Goal: Transaction & Acquisition: Book appointment/travel/reservation

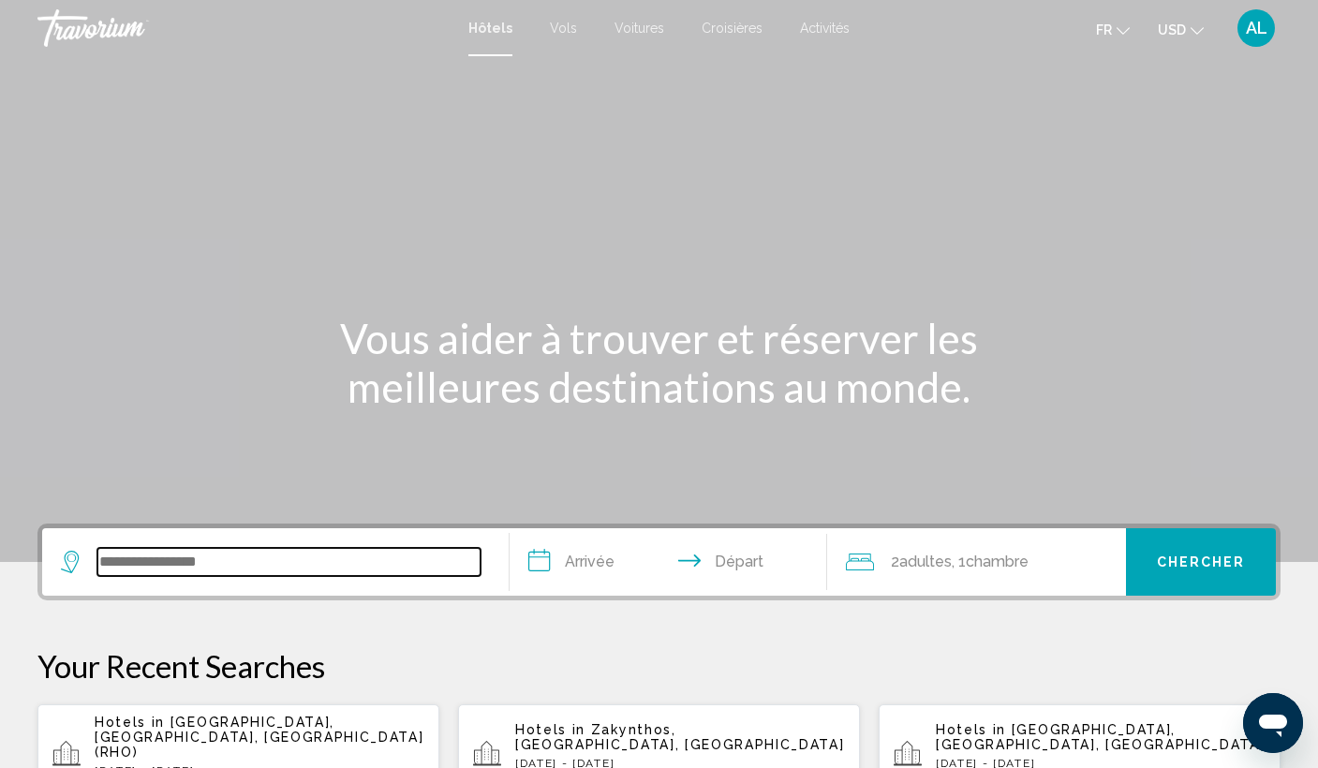
click at [161, 548] on input "Search widget" at bounding box center [288, 562] width 383 height 28
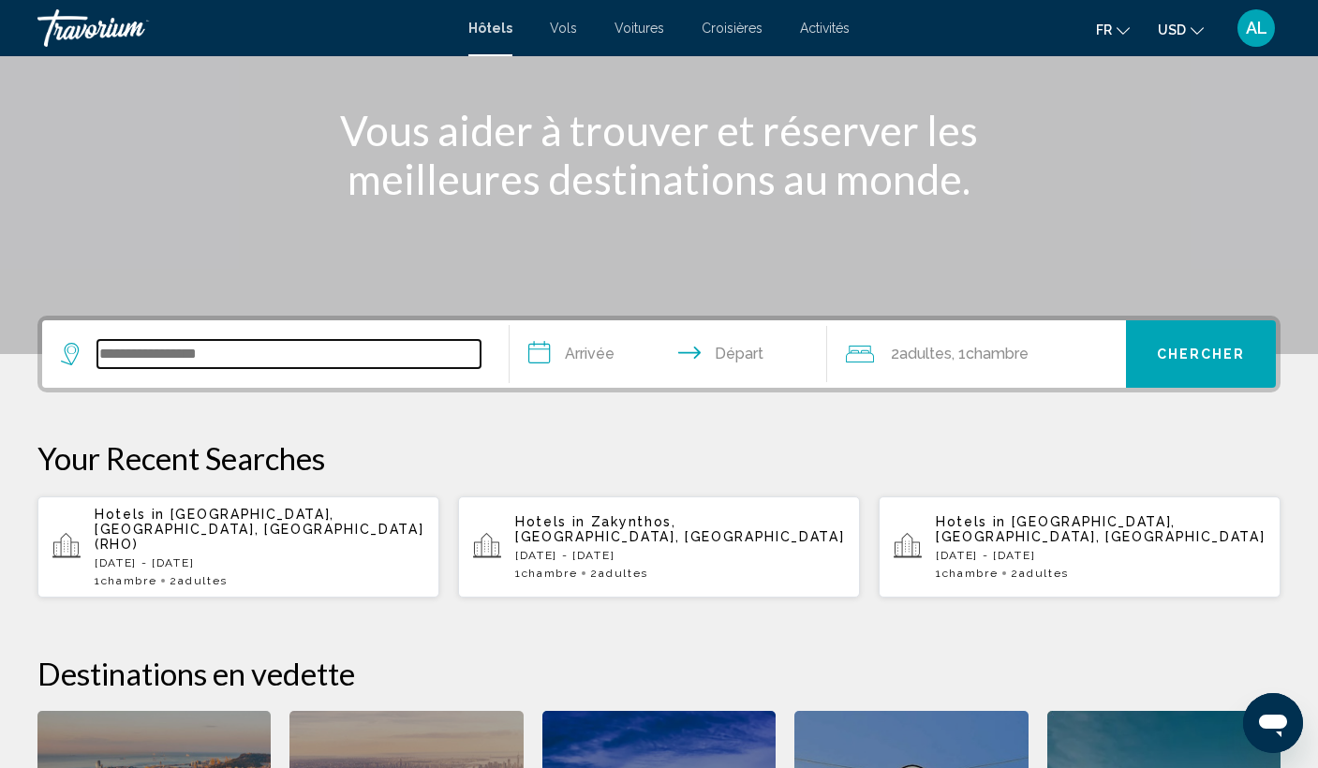
scroll to position [199, 0]
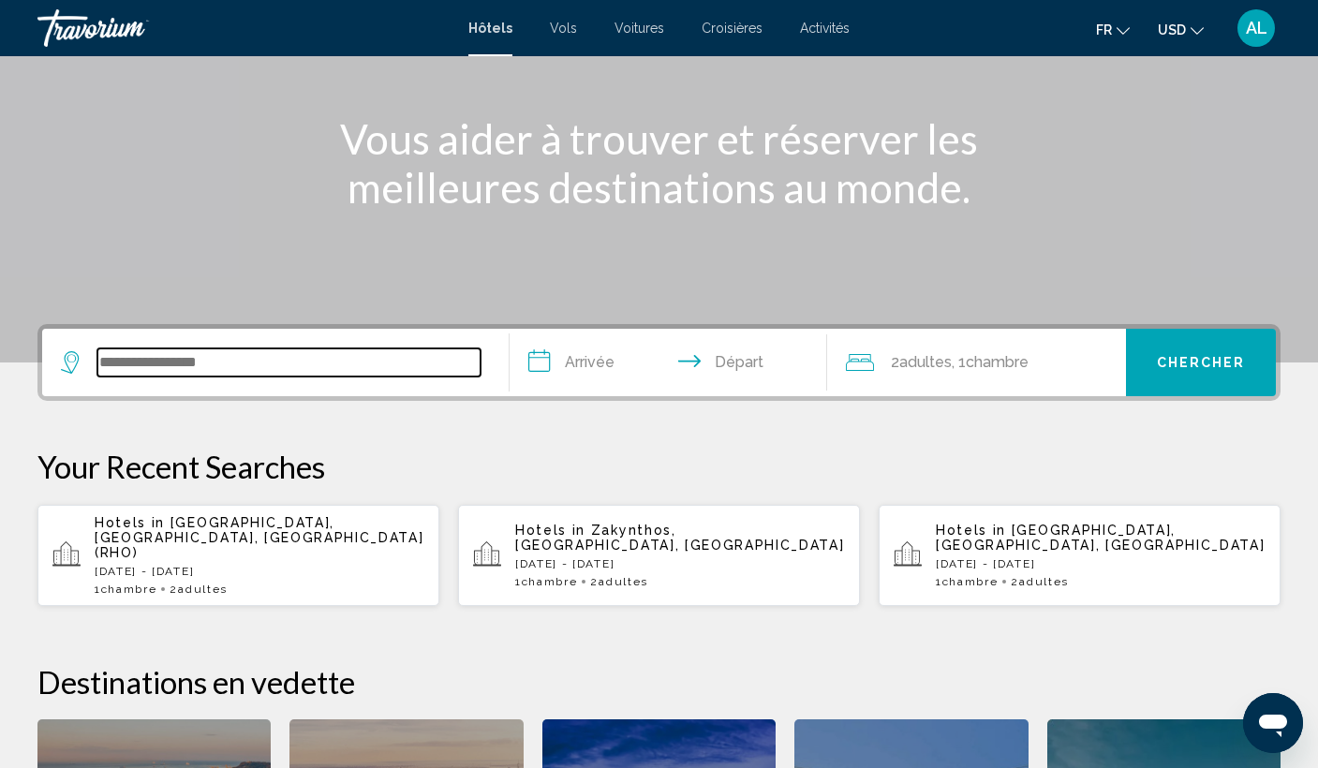
click at [376, 357] on input "Search widget" at bounding box center [288, 362] width 383 height 28
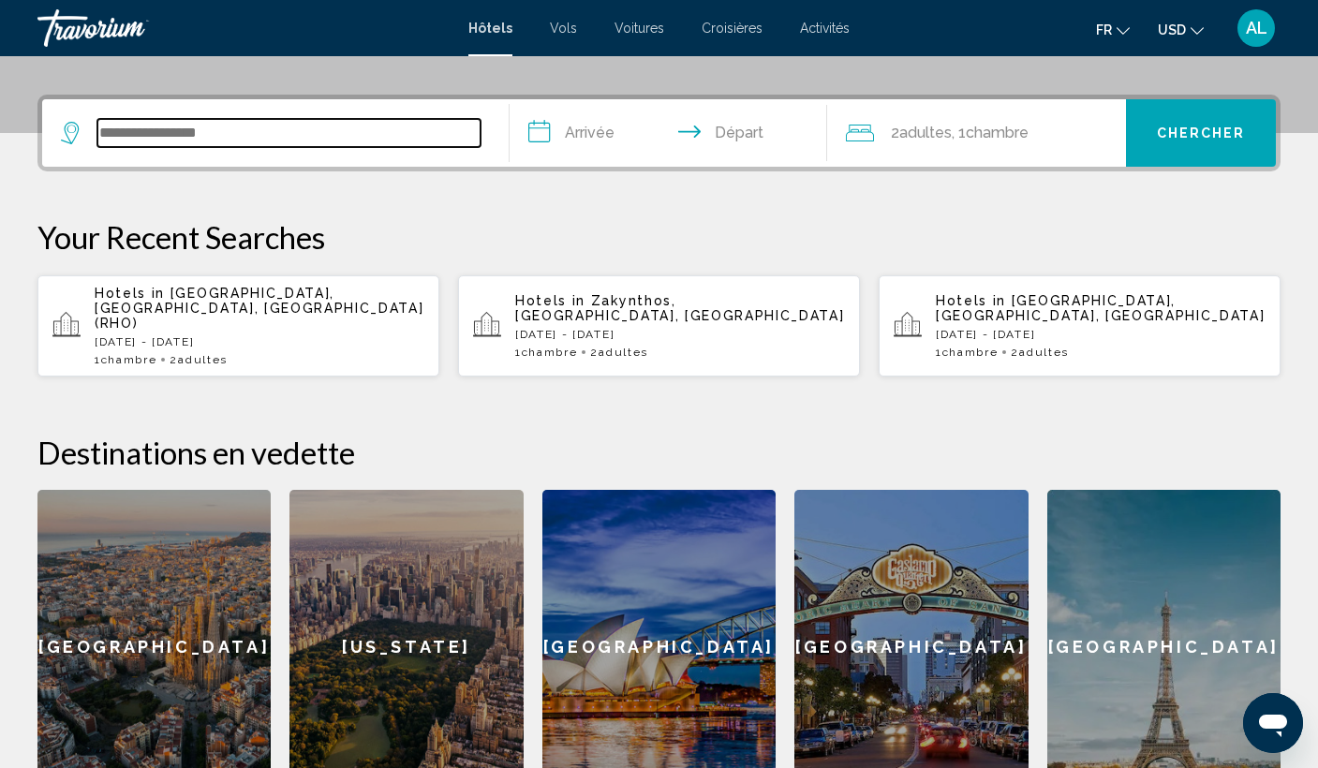
scroll to position [463, 0]
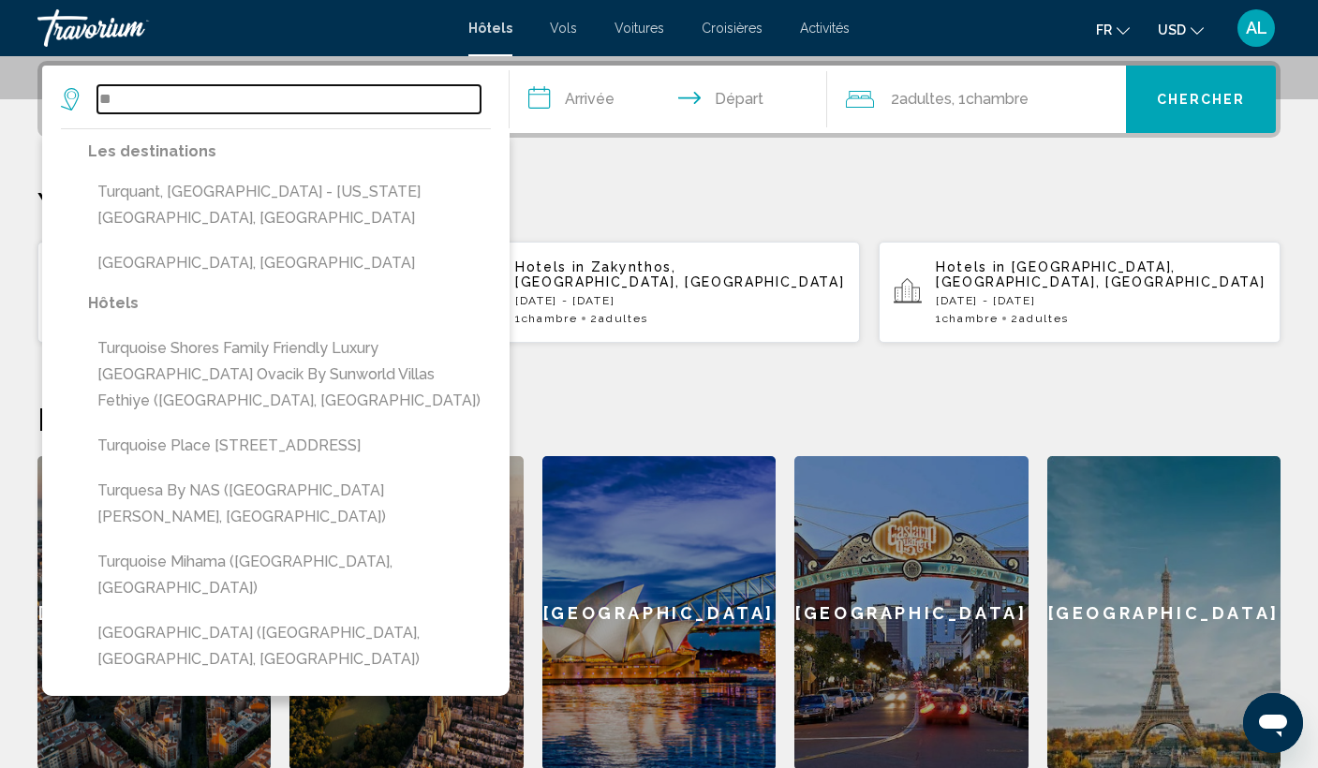
type input "*"
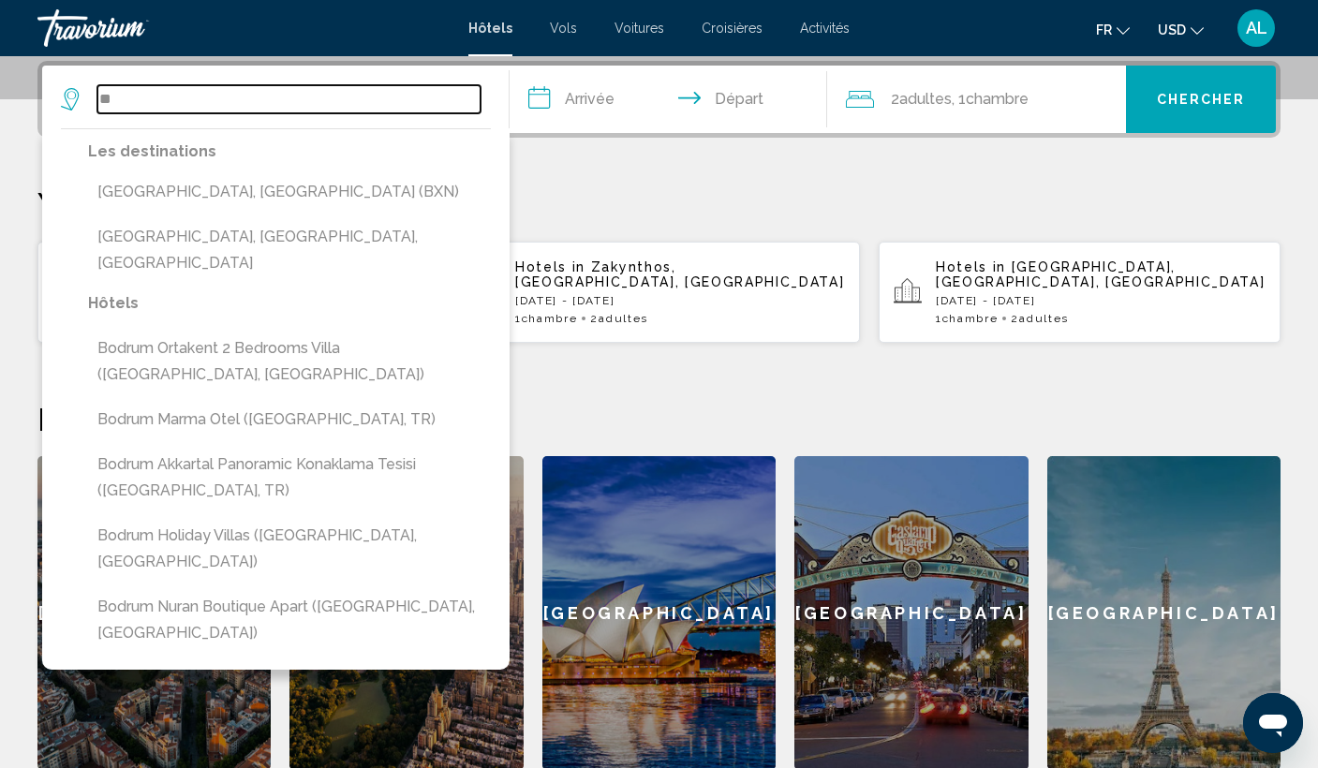
type input "*"
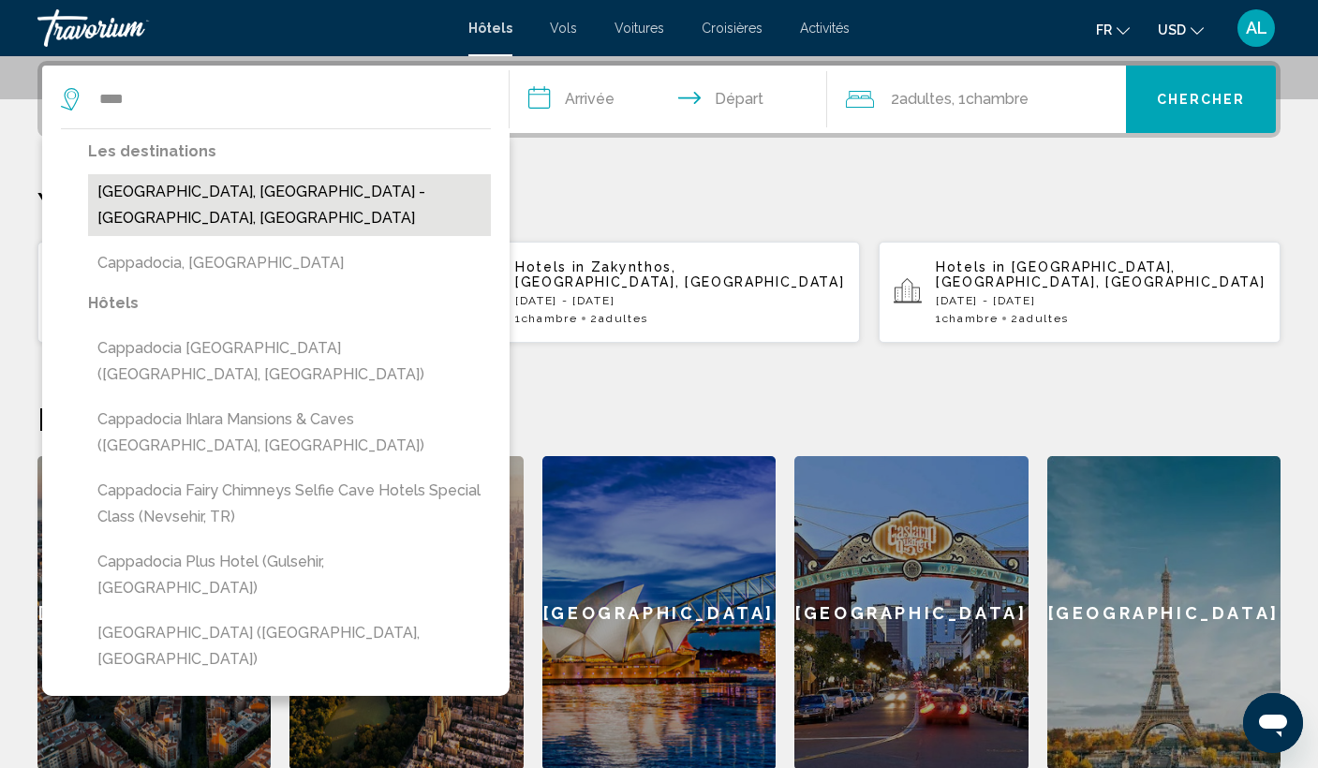
drag, startPoint x: 376, startPoint y: 357, endPoint x: 305, endPoint y: 183, distance: 187.8
click at [305, 183] on button "[GEOGRAPHIC_DATA], [GEOGRAPHIC_DATA] - [GEOGRAPHIC_DATA], [GEOGRAPHIC_DATA]" at bounding box center [289, 205] width 403 height 62
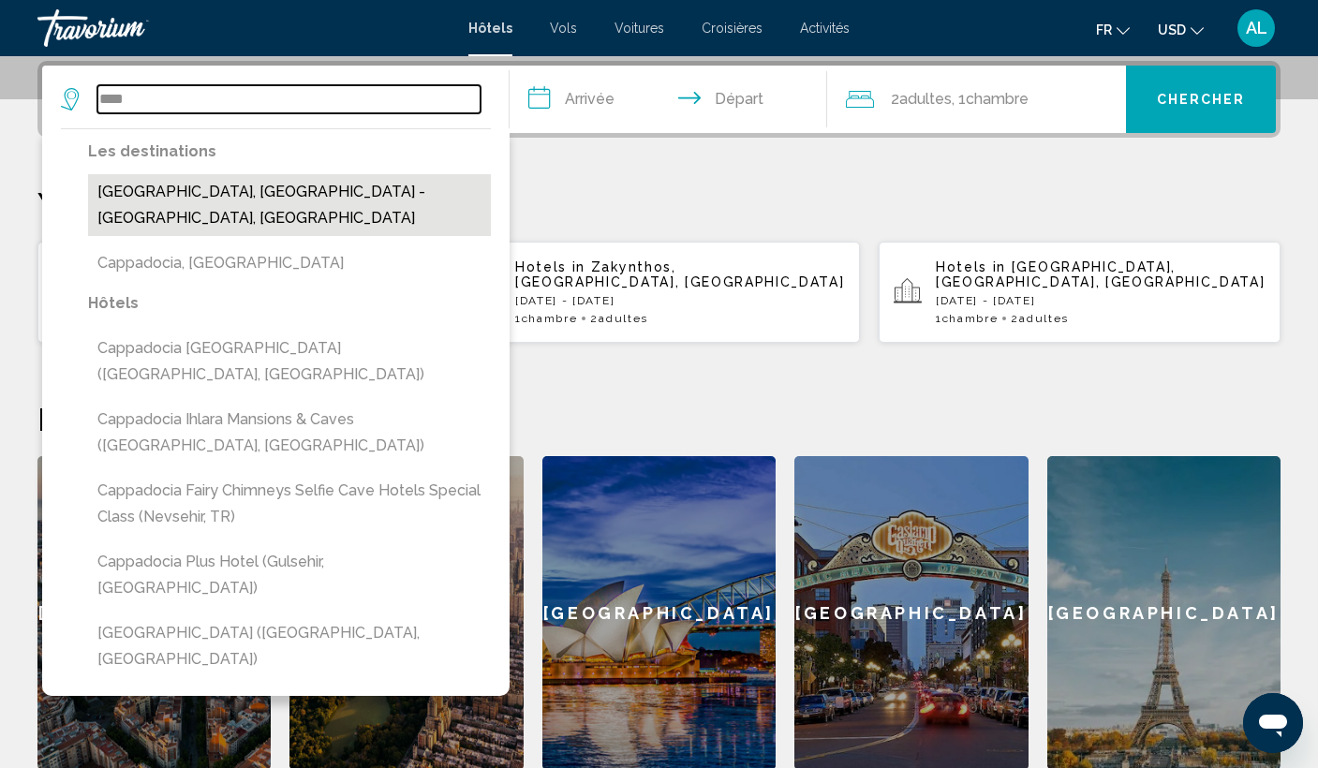
type input "**********"
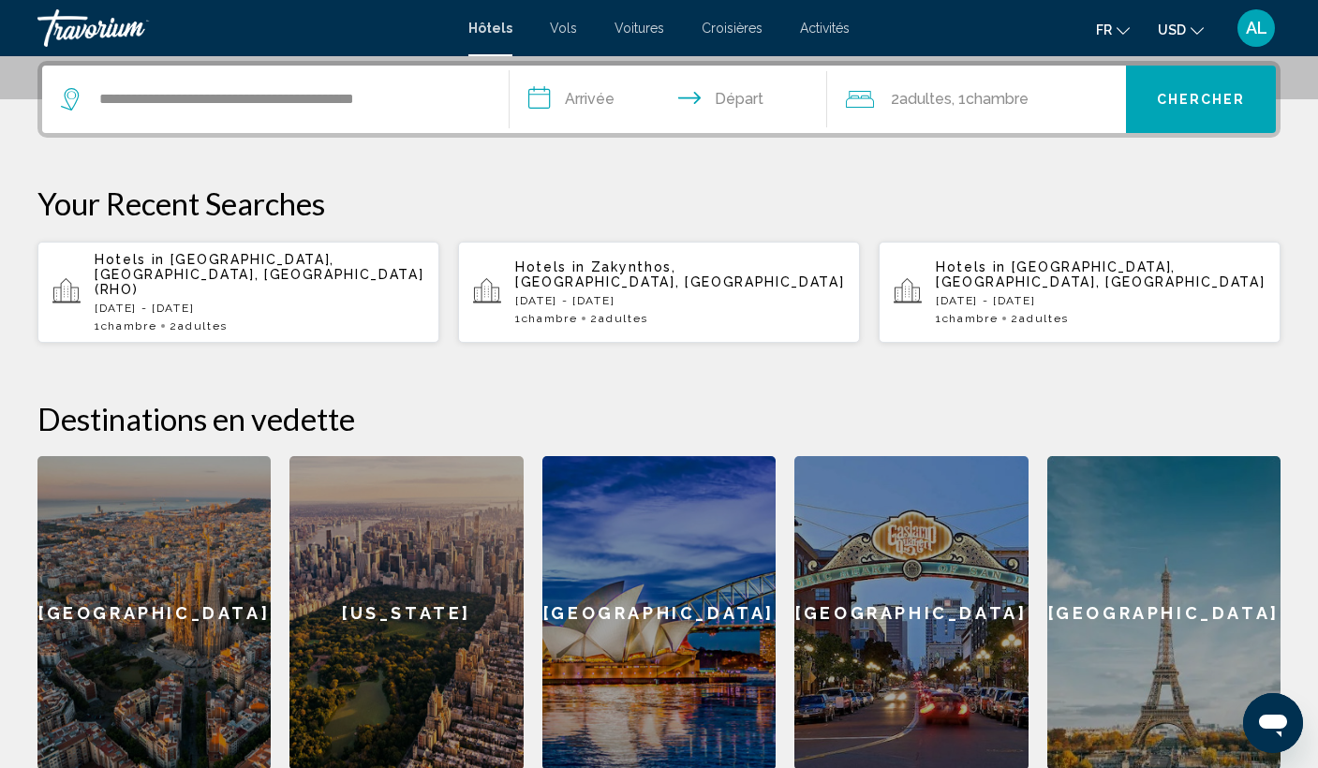
click at [541, 89] on input "**********" at bounding box center [671, 102] width 325 height 73
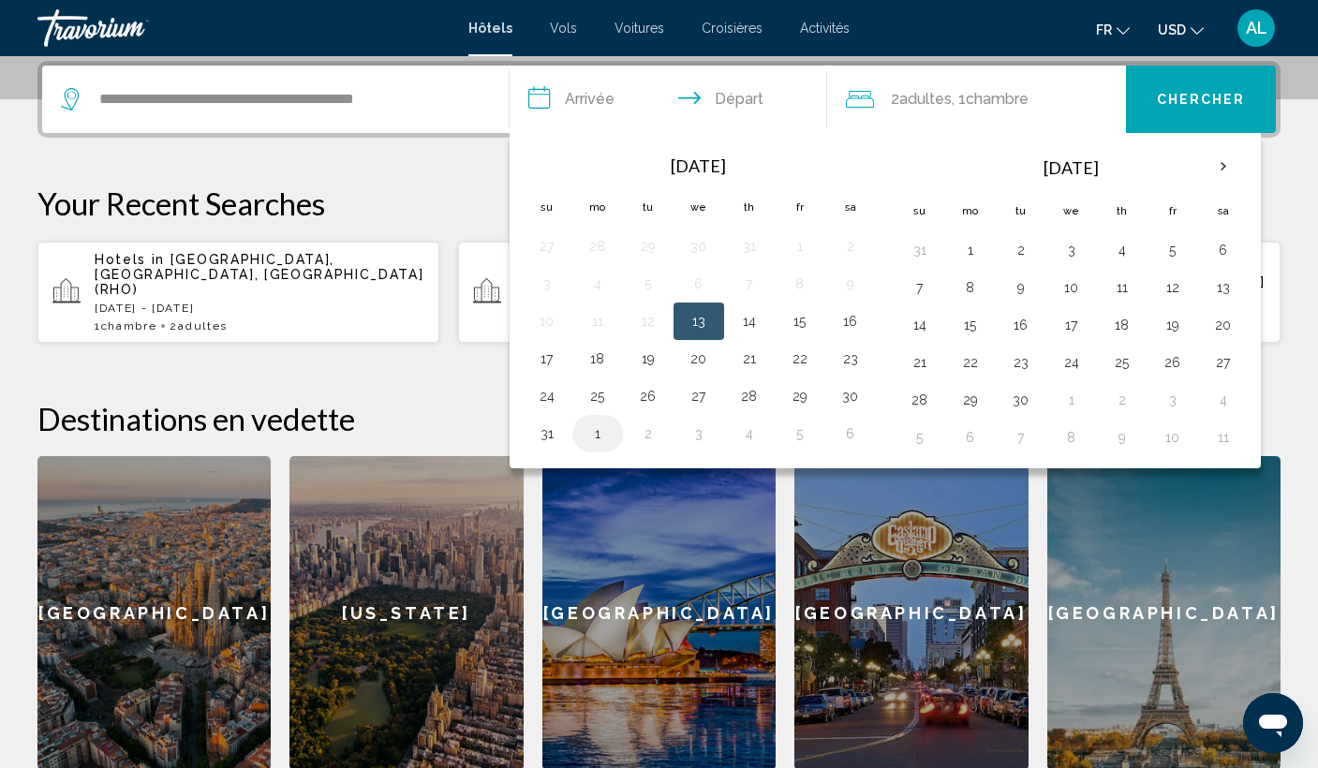
click at [578, 435] on td "1" at bounding box center [597, 433] width 51 height 37
click at [608, 430] on button "1" at bounding box center [598, 434] width 30 height 26
click at [706, 442] on button "3" at bounding box center [699, 434] width 30 height 26
type input "**********"
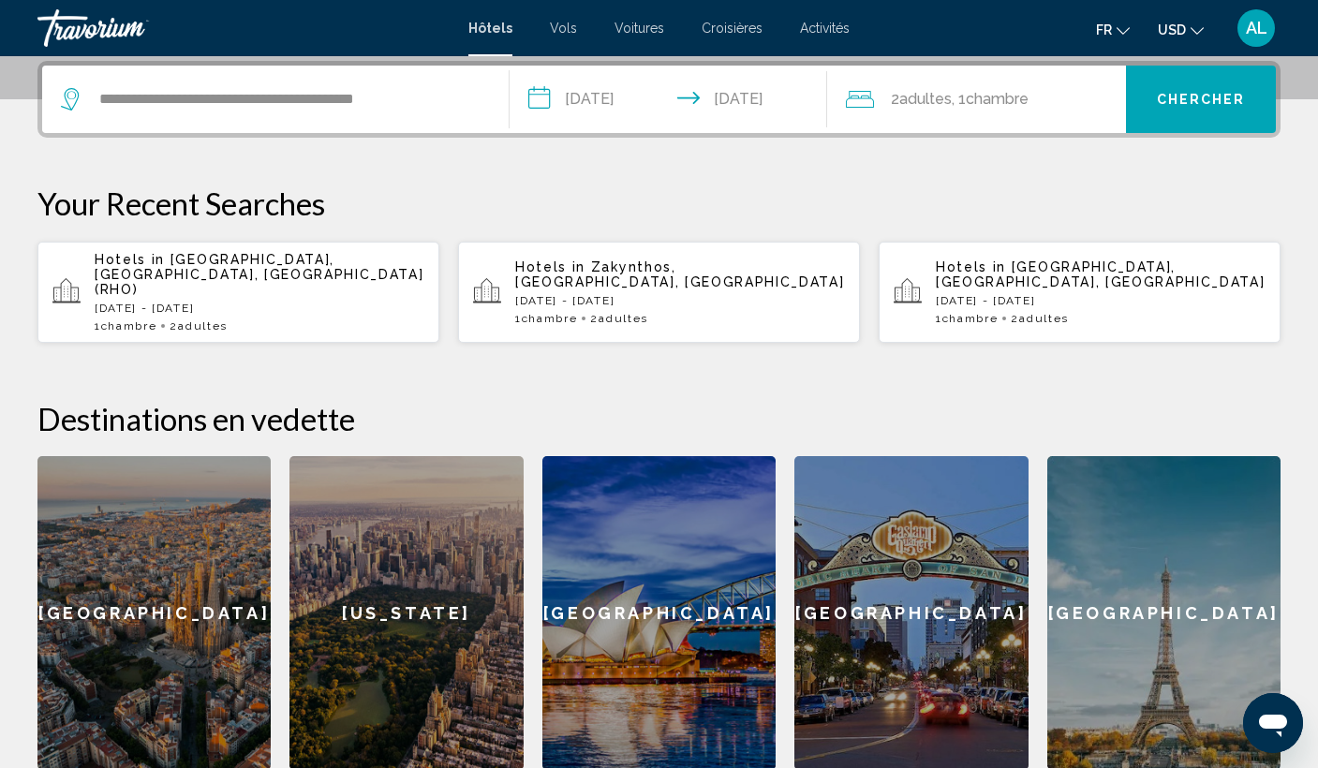
click at [1169, 109] on button "Chercher" at bounding box center [1201, 99] width 150 height 67
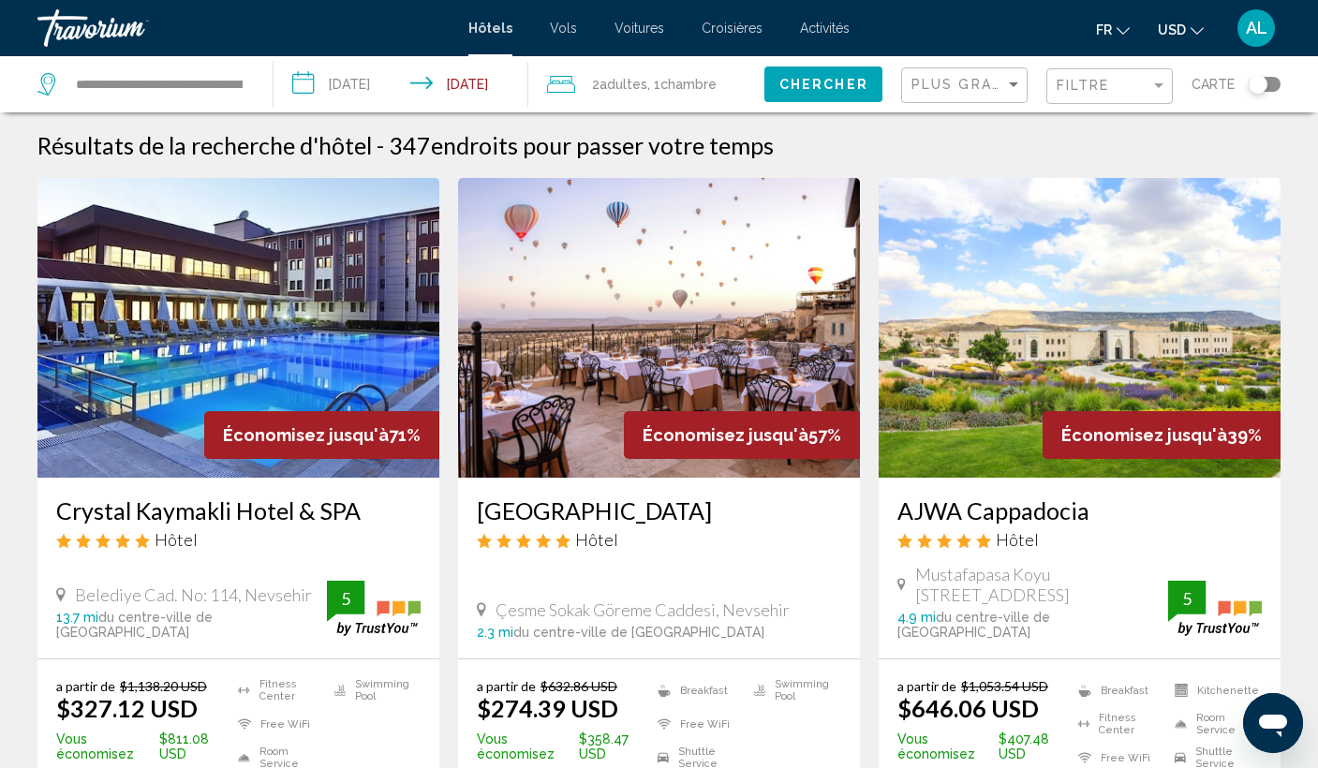
click at [752, 355] on img "Main content" at bounding box center [659, 328] width 402 height 300
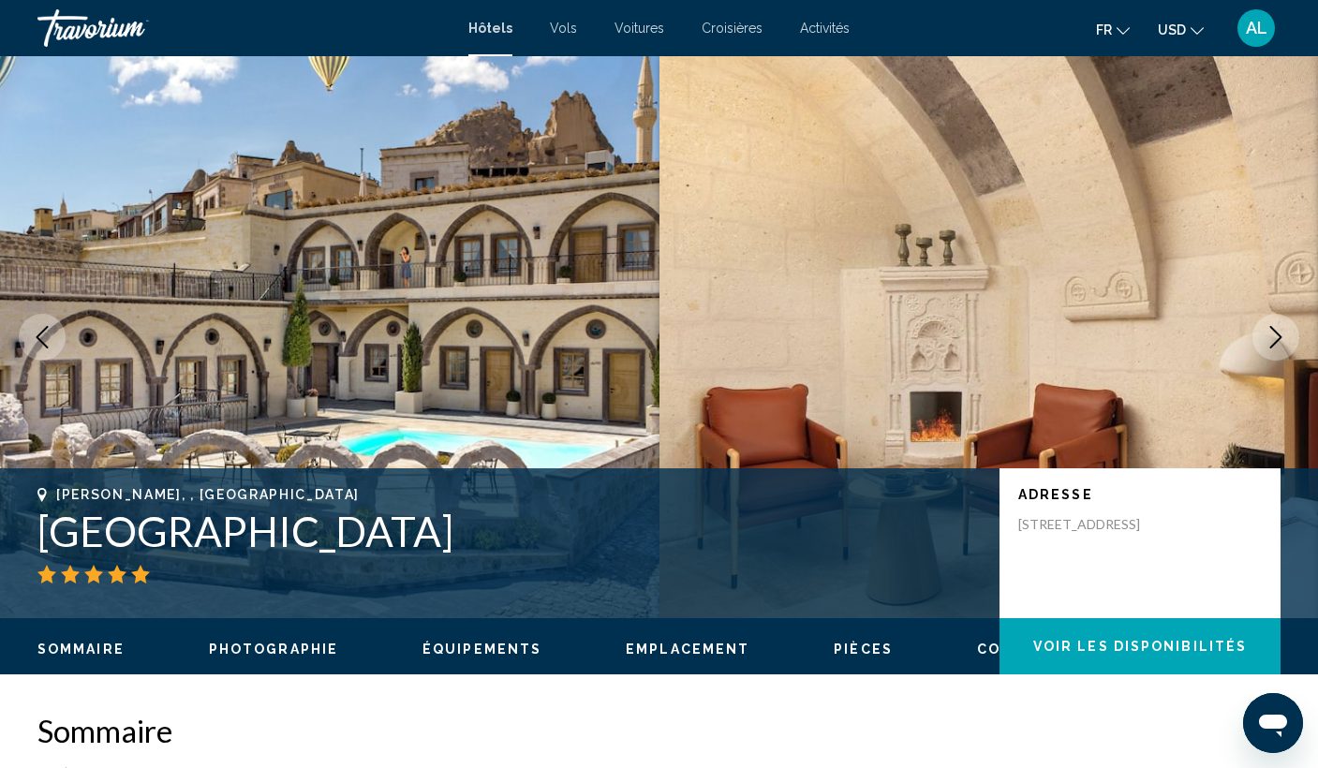
click at [1279, 348] on button "Next image" at bounding box center [1275, 337] width 47 height 47
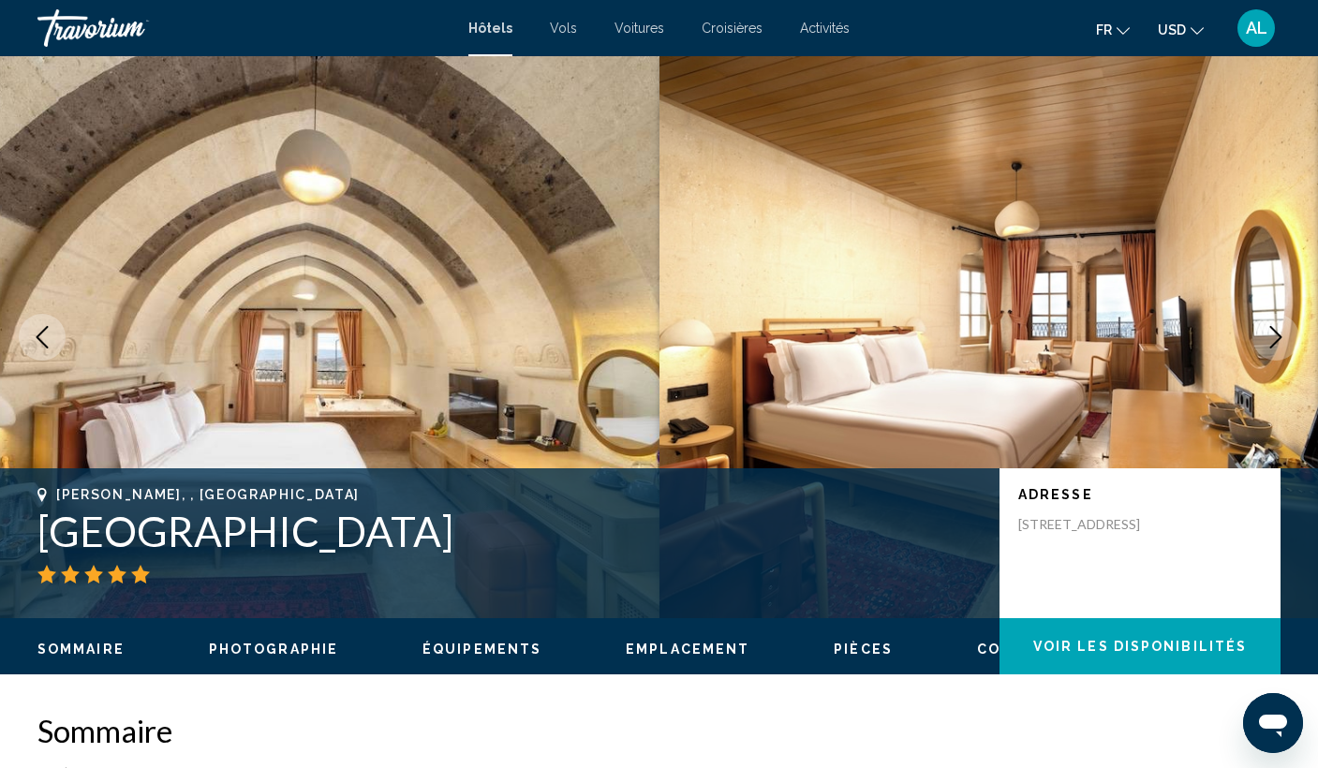
click at [1278, 347] on icon "Next image" at bounding box center [1275, 337] width 22 height 22
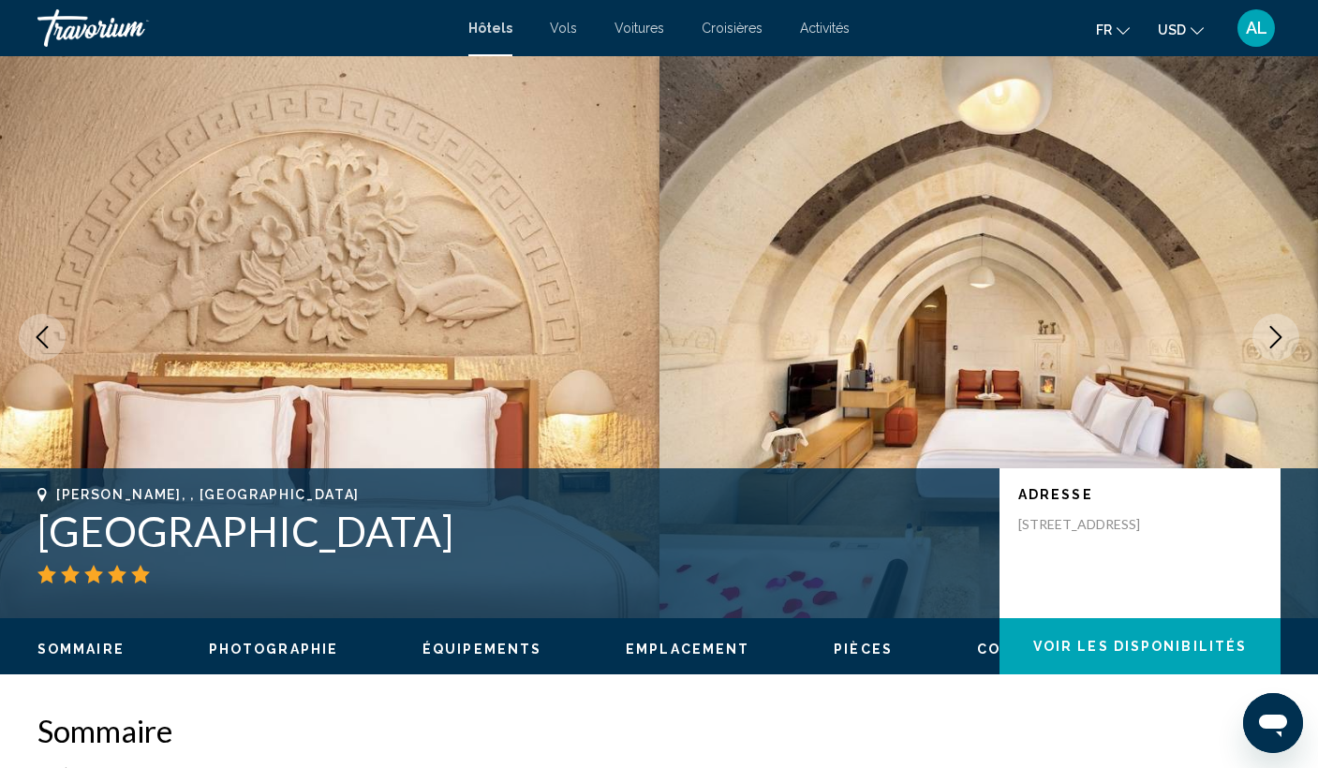
click at [1279, 347] on icon "Next image" at bounding box center [1275, 337] width 22 height 22
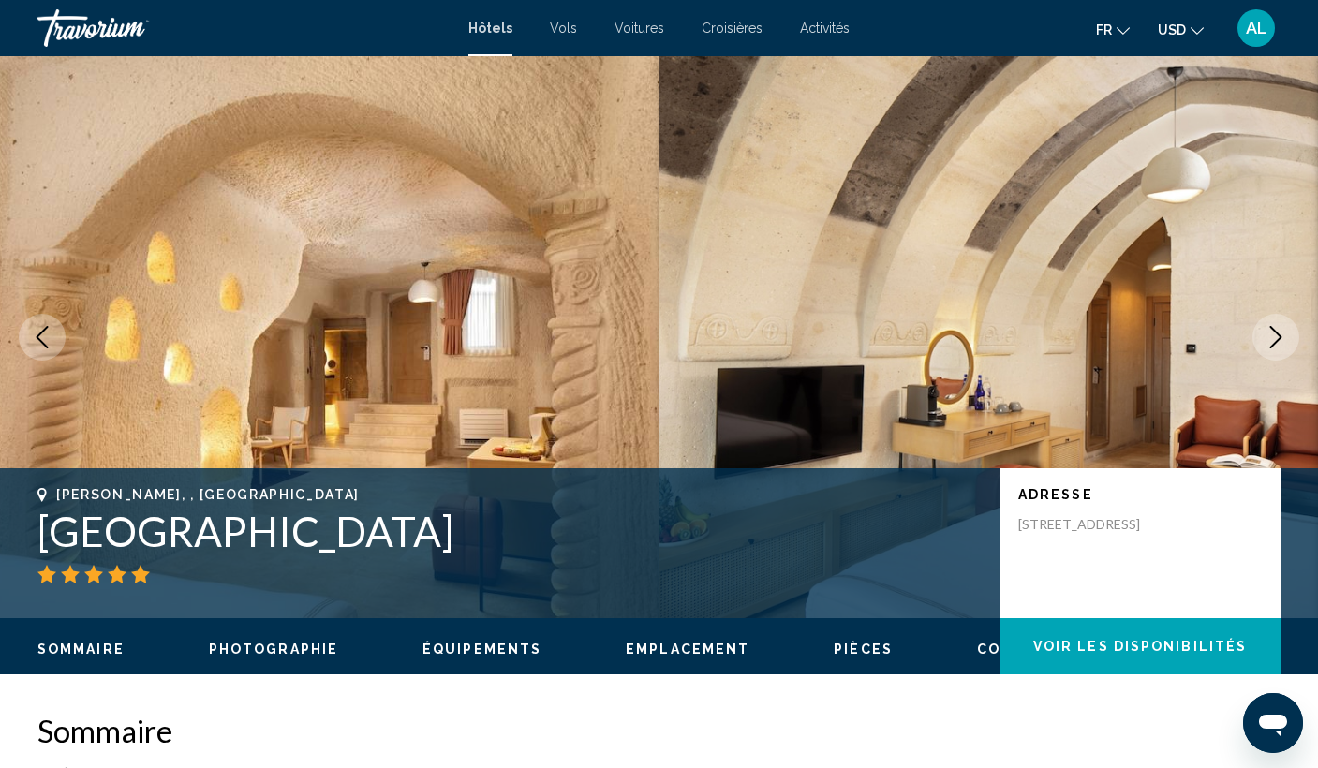
click at [1280, 347] on icon "Next image" at bounding box center [1275, 337] width 22 height 22
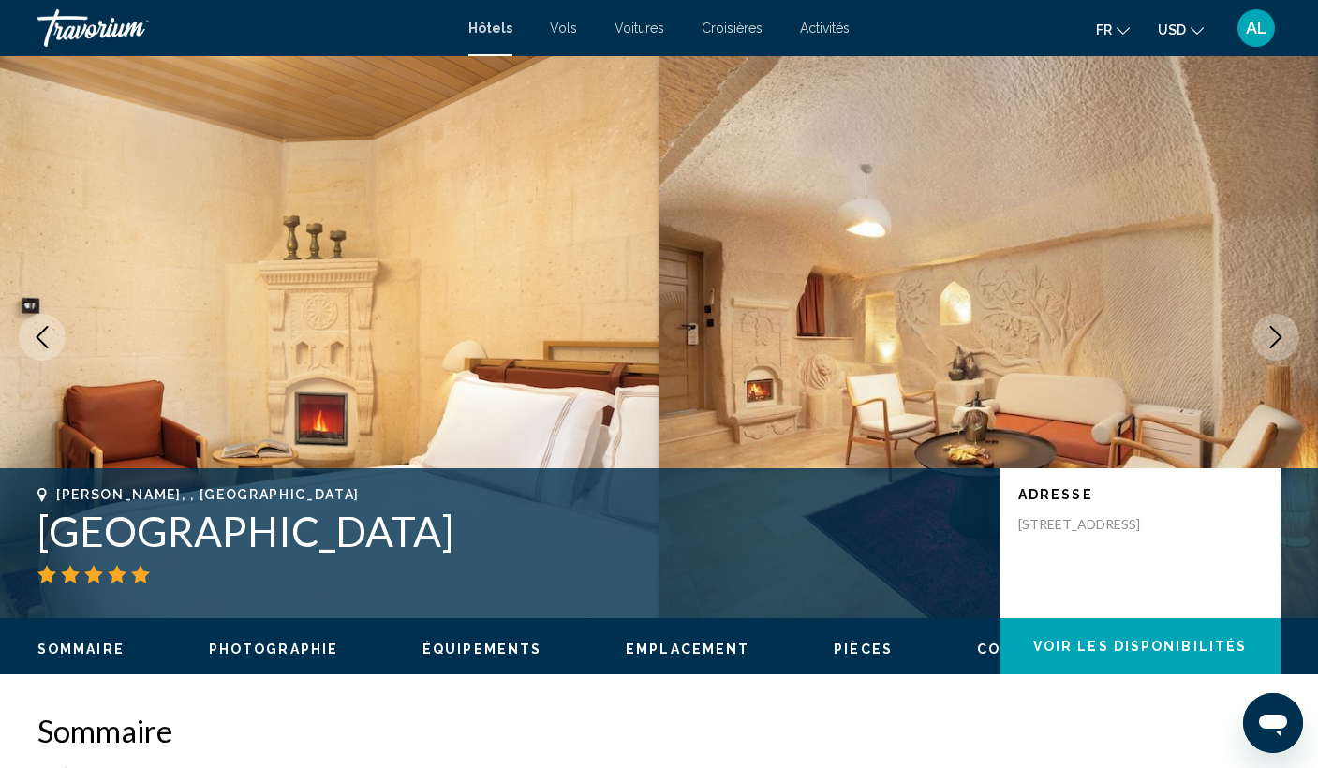
click at [1280, 347] on icon "Next image" at bounding box center [1275, 337] width 22 height 22
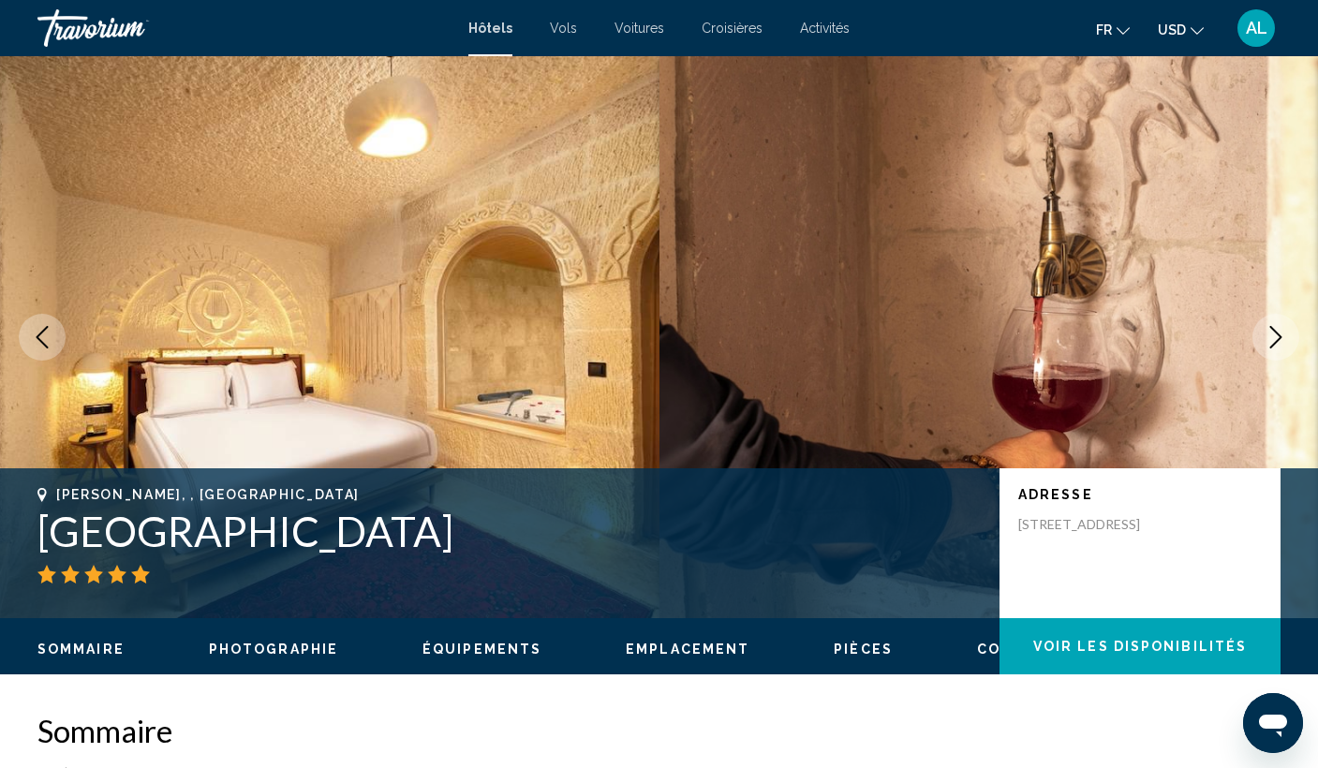
click at [1280, 347] on icon "Next image" at bounding box center [1275, 337] width 22 height 22
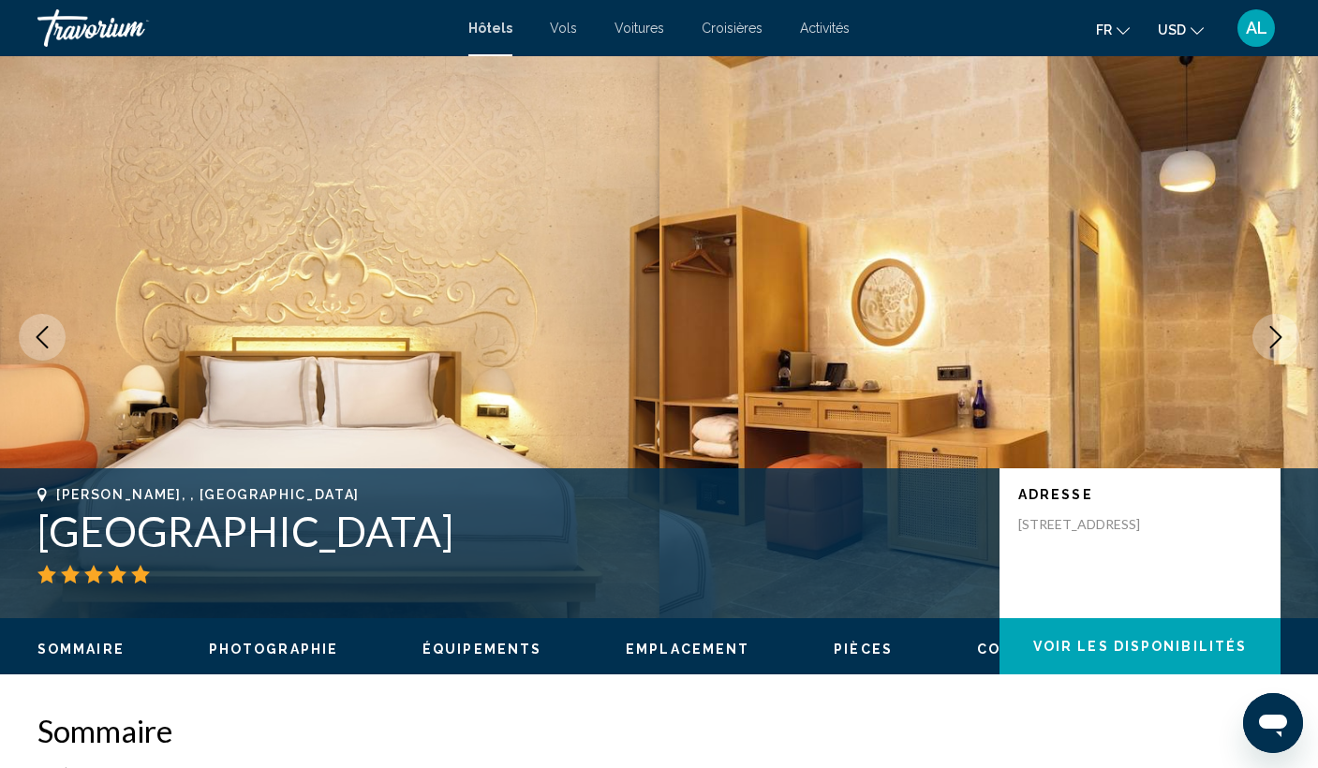
click at [1280, 347] on icon "Next image" at bounding box center [1275, 337] width 22 height 22
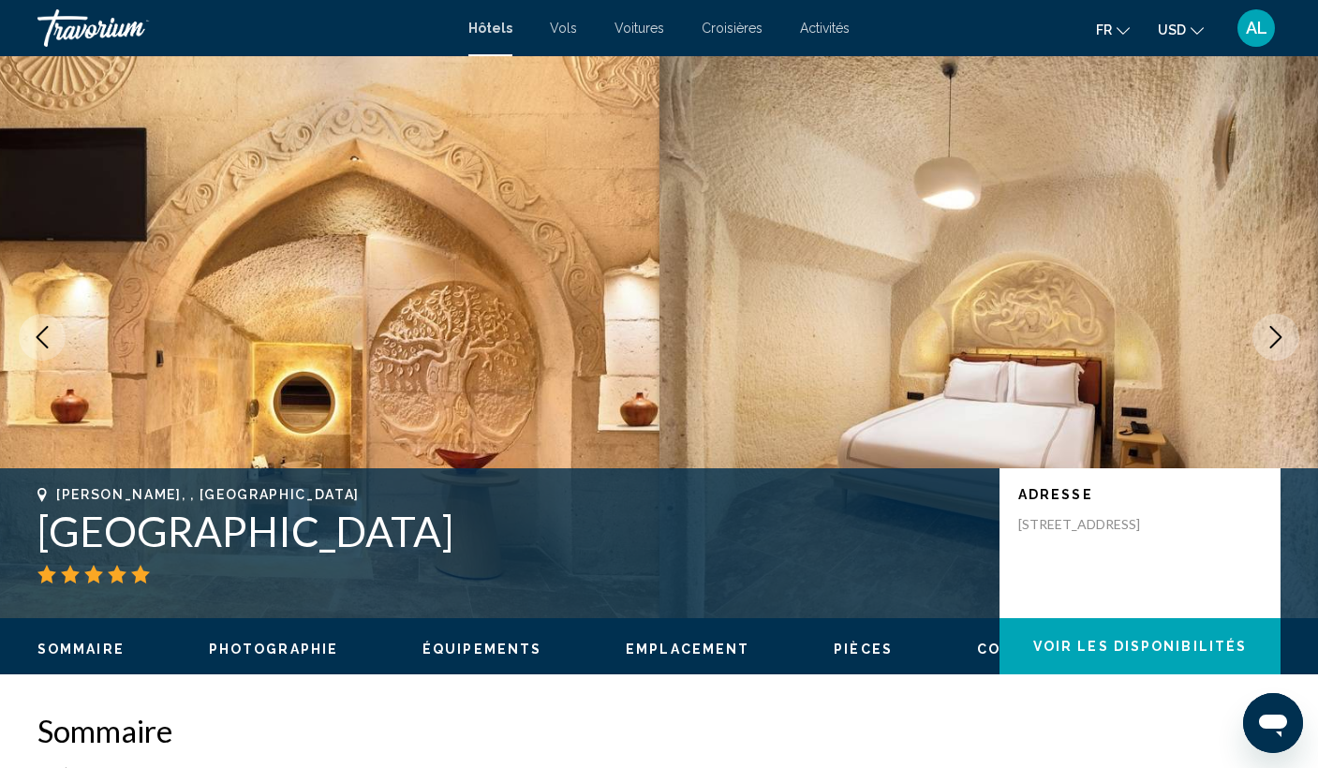
click at [1280, 347] on icon "Next image" at bounding box center [1275, 337] width 22 height 22
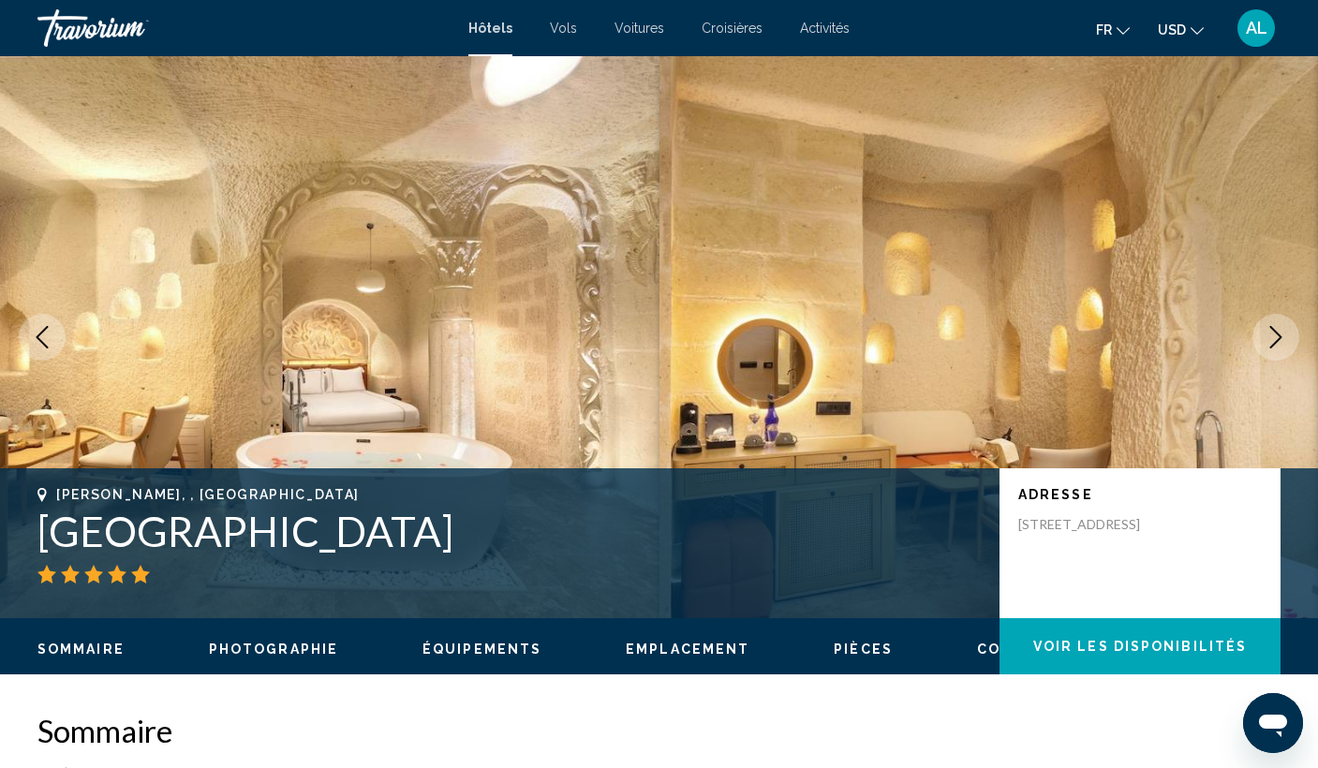
click at [1280, 347] on icon "Next image" at bounding box center [1275, 337] width 22 height 22
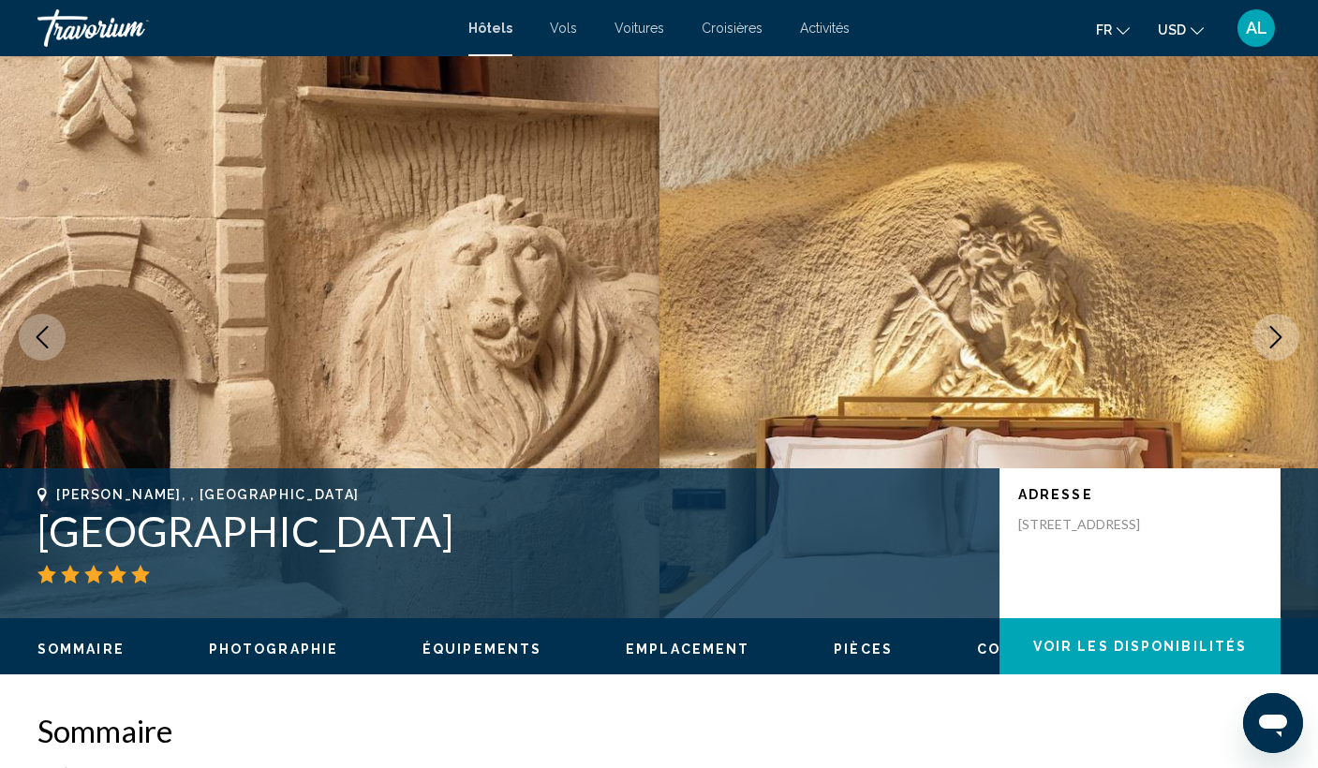
click at [1280, 347] on icon "Next image" at bounding box center [1275, 337] width 22 height 22
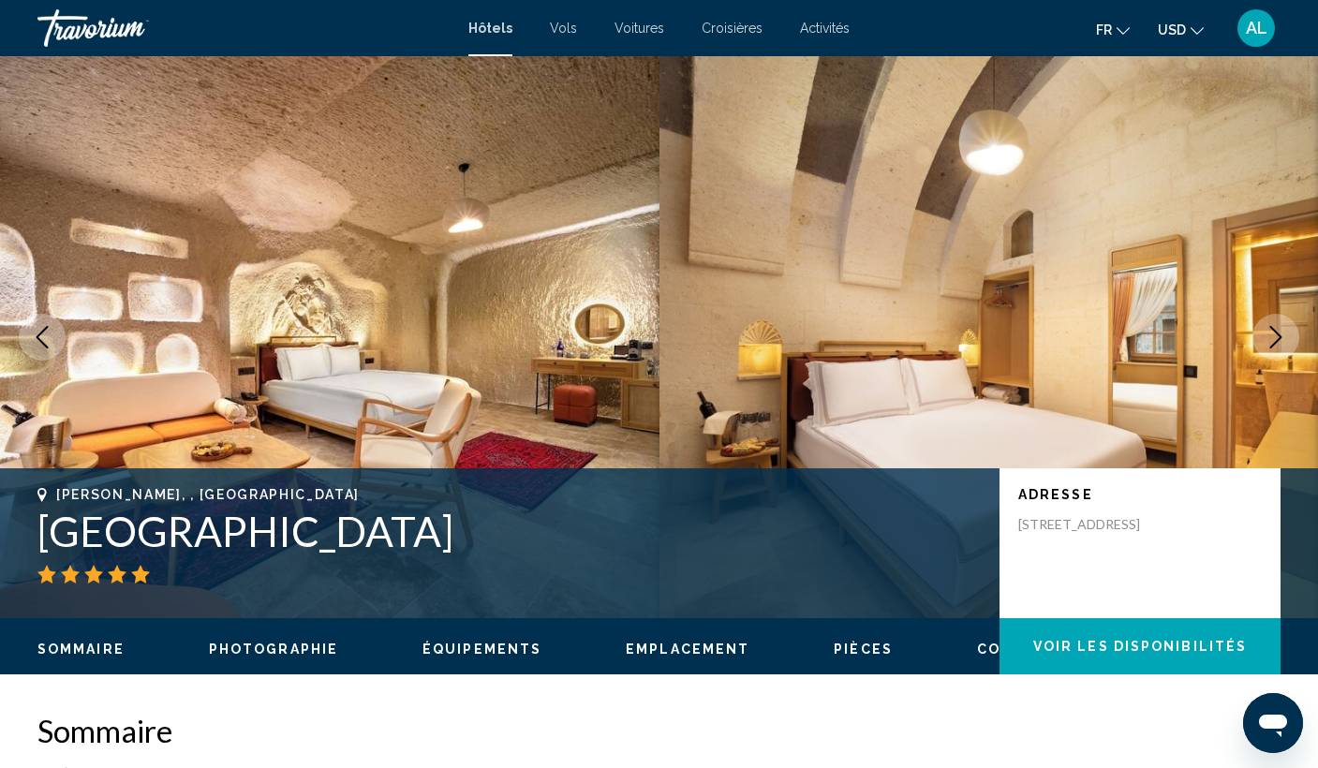
click at [1280, 347] on icon "Next image" at bounding box center [1275, 337] width 22 height 22
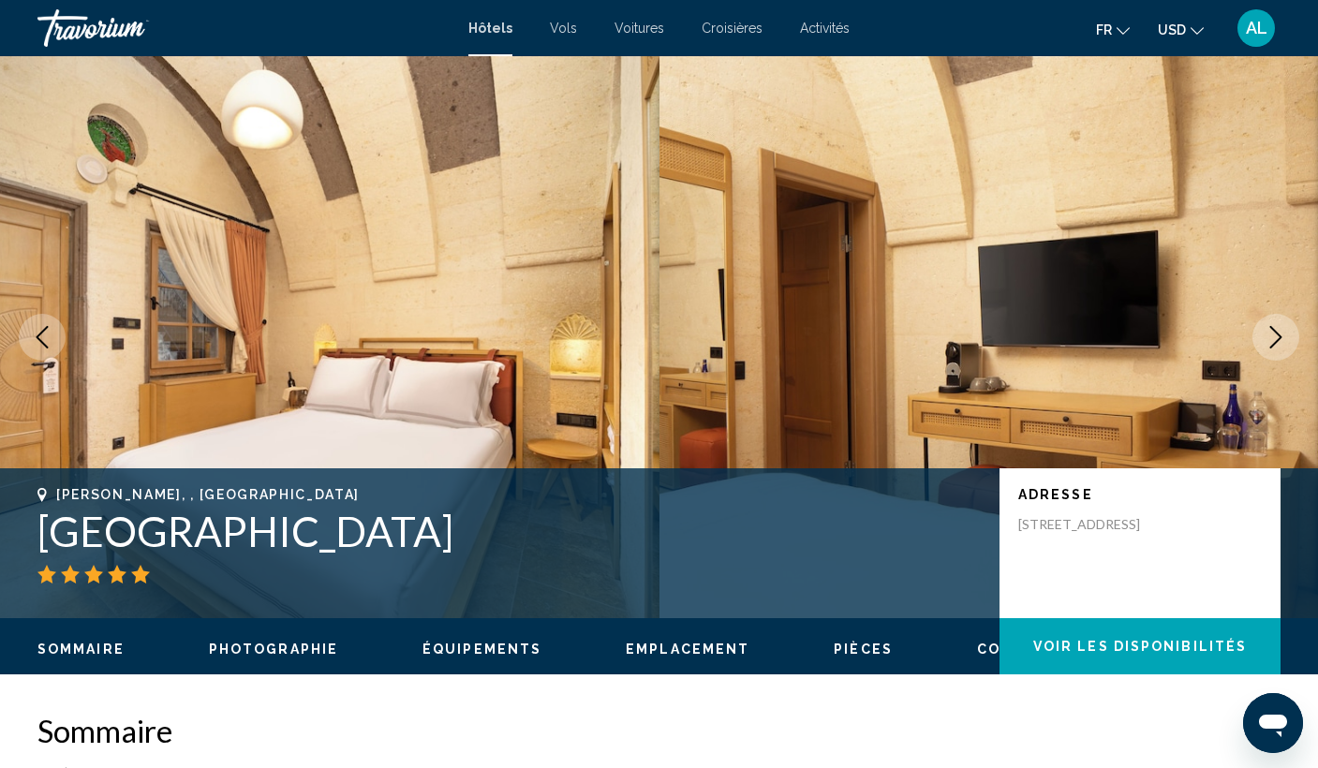
click at [1280, 347] on icon "Next image" at bounding box center [1275, 337] width 22 height 22
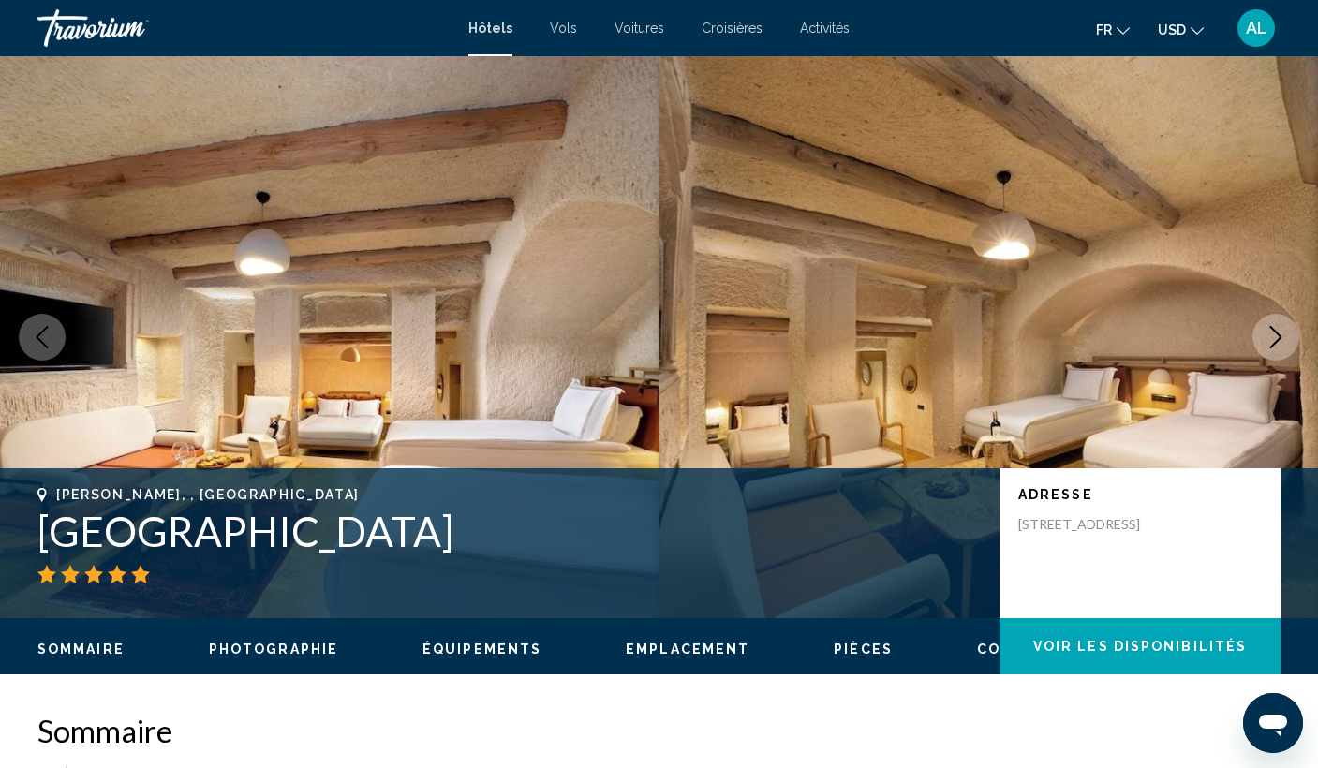
click at [1280, 347] on icon "Next image" at bounding box center [1275, 337] width 22 height 22
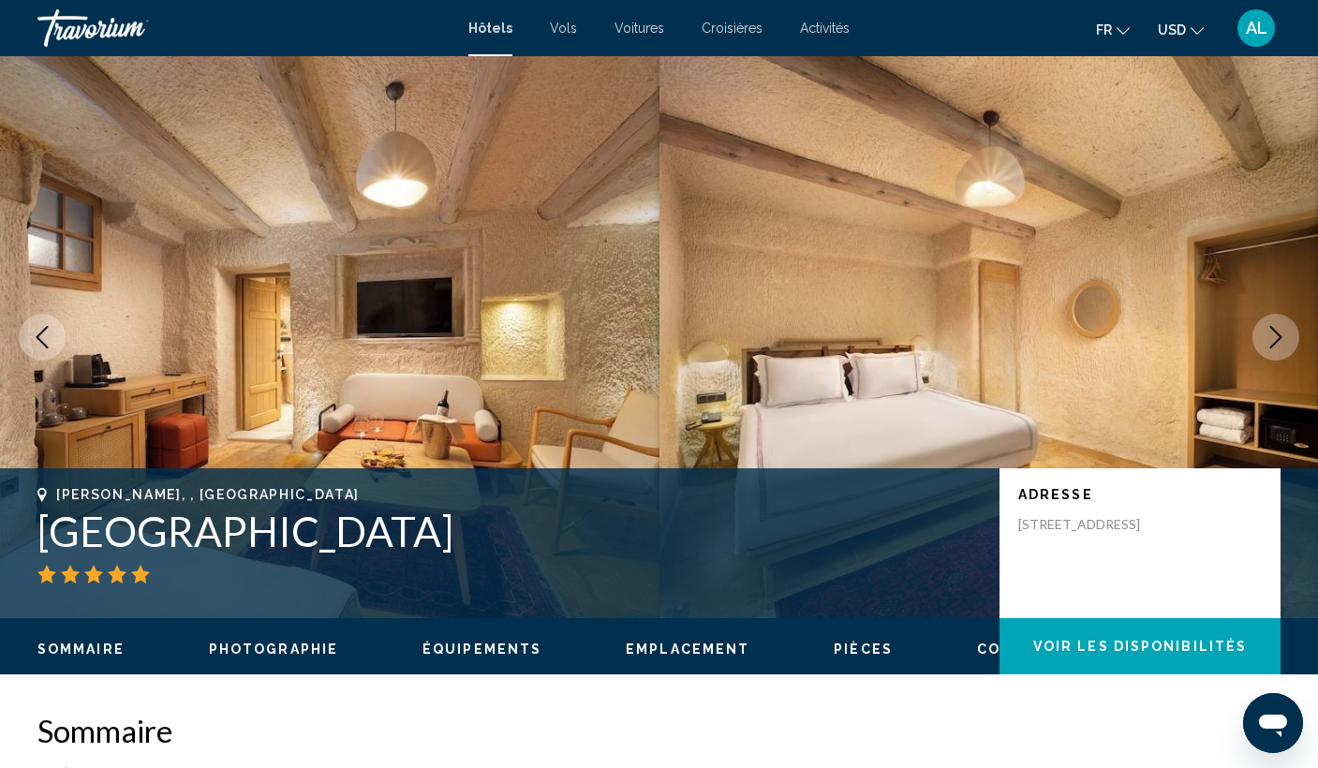
click at [1280, 347] on icon "Next image" at bounding box center [1275, 337] width 22 height 22
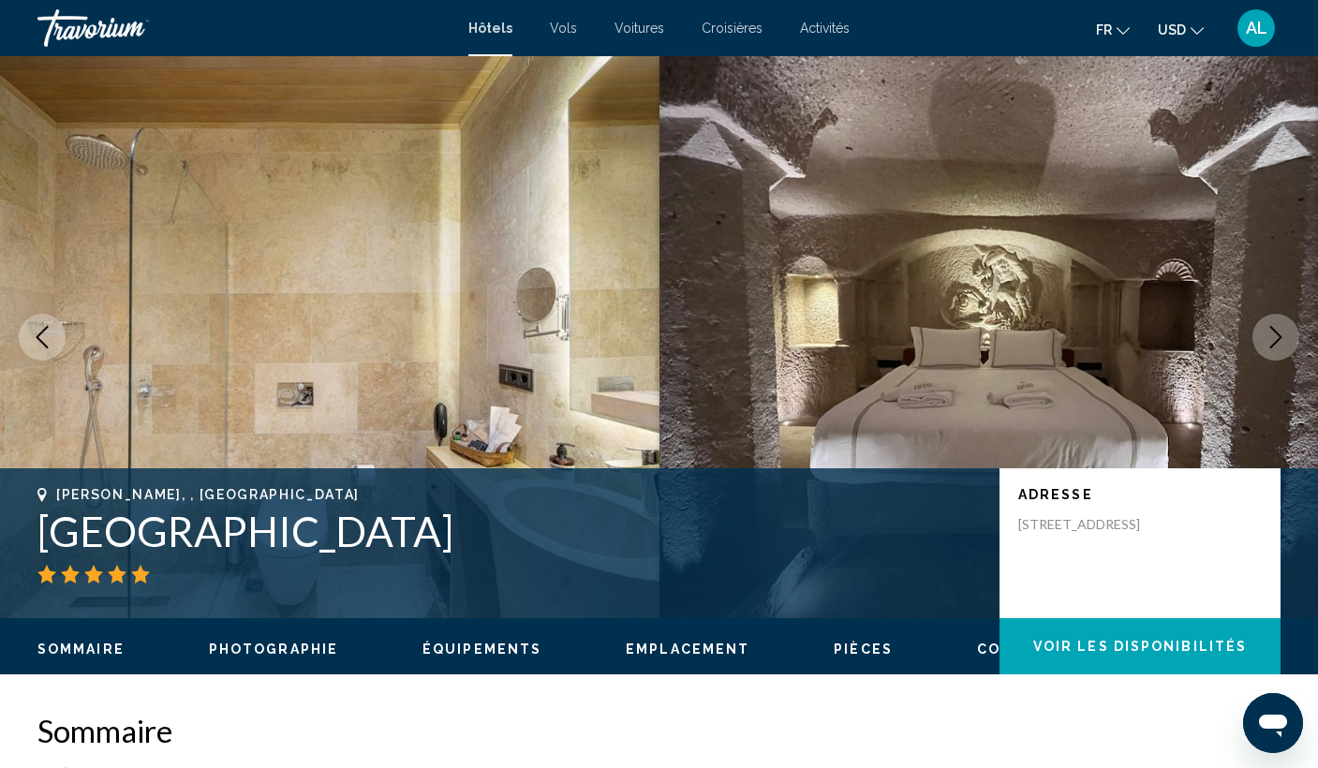
click at [1280, 347] on icon "Next image" at bounding box center [1275, 337] width 22 height 22
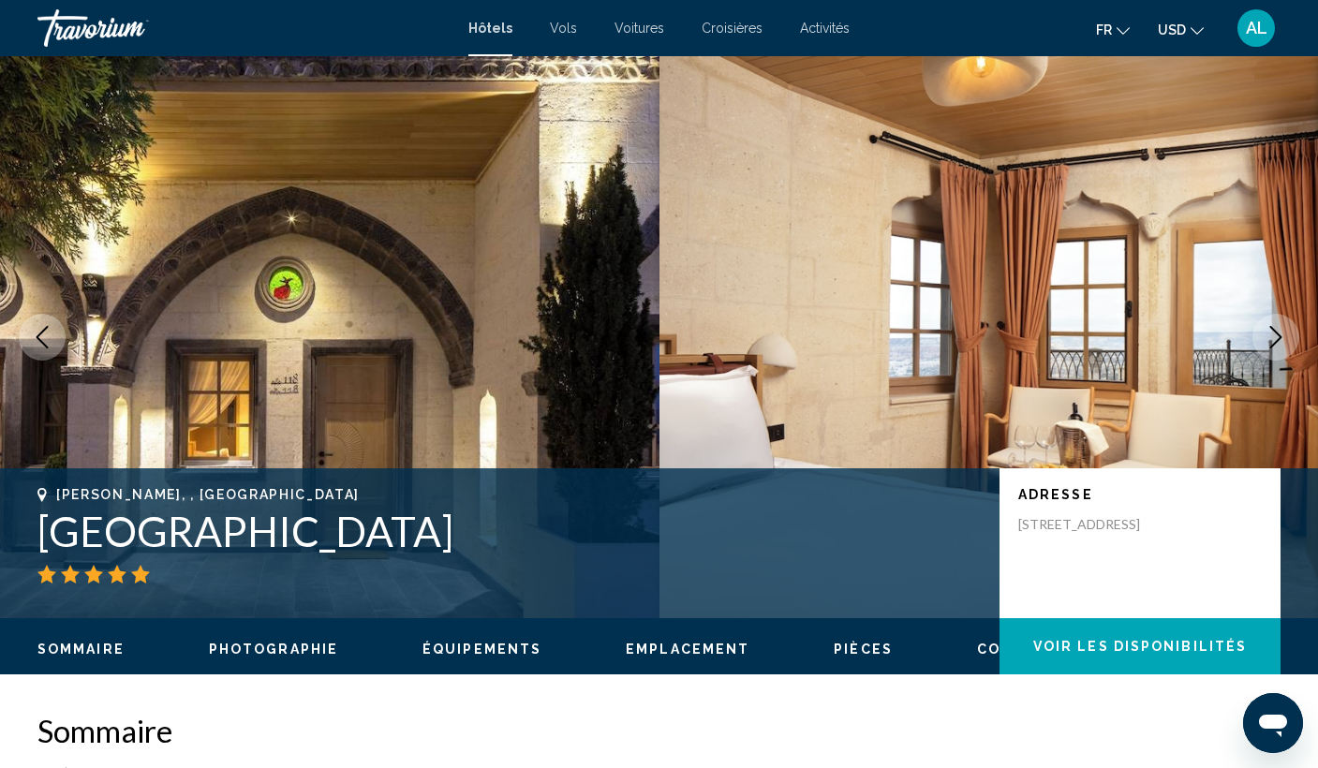
click at [1280, 347] on icon "Next image" at bounding box center [1275, 337] width 22 height 22
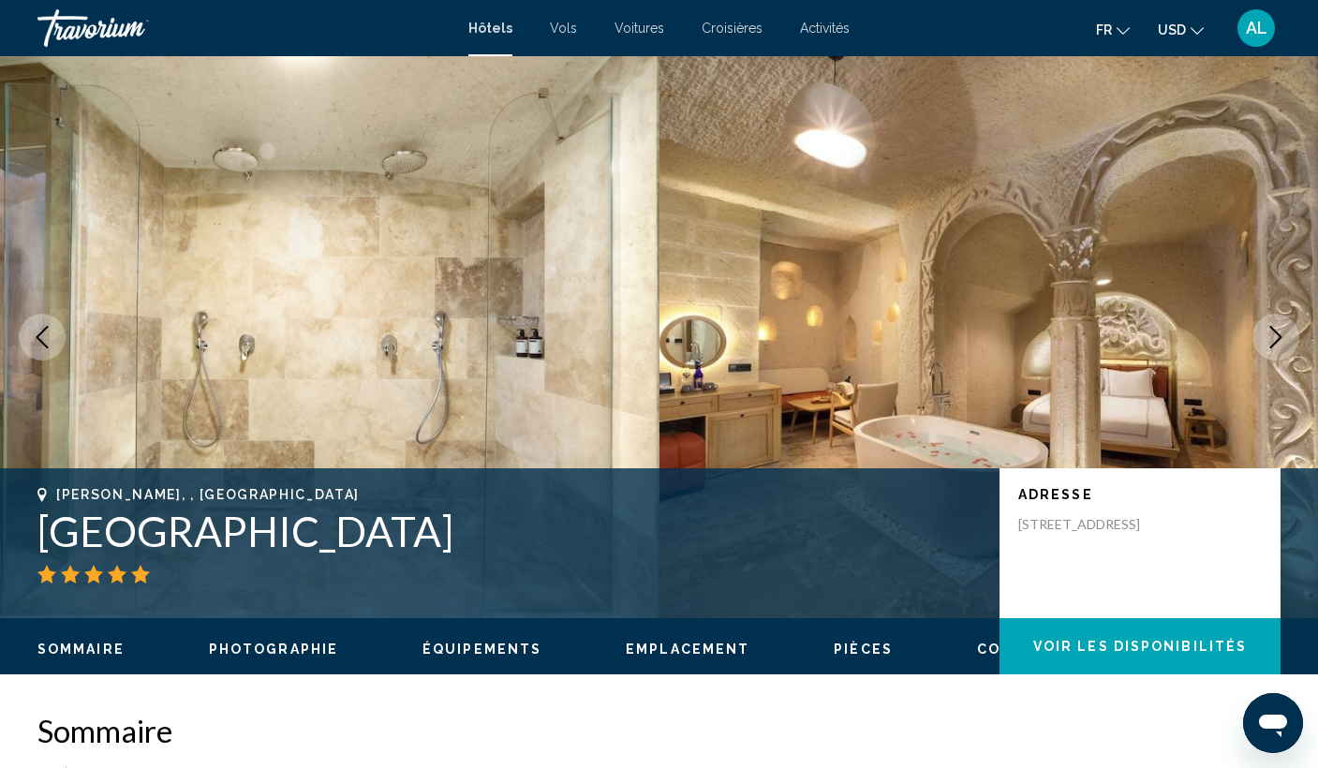
click at [1280, 347] on icon "Next image" at bounding box center [1275, 337] width 22 height 22
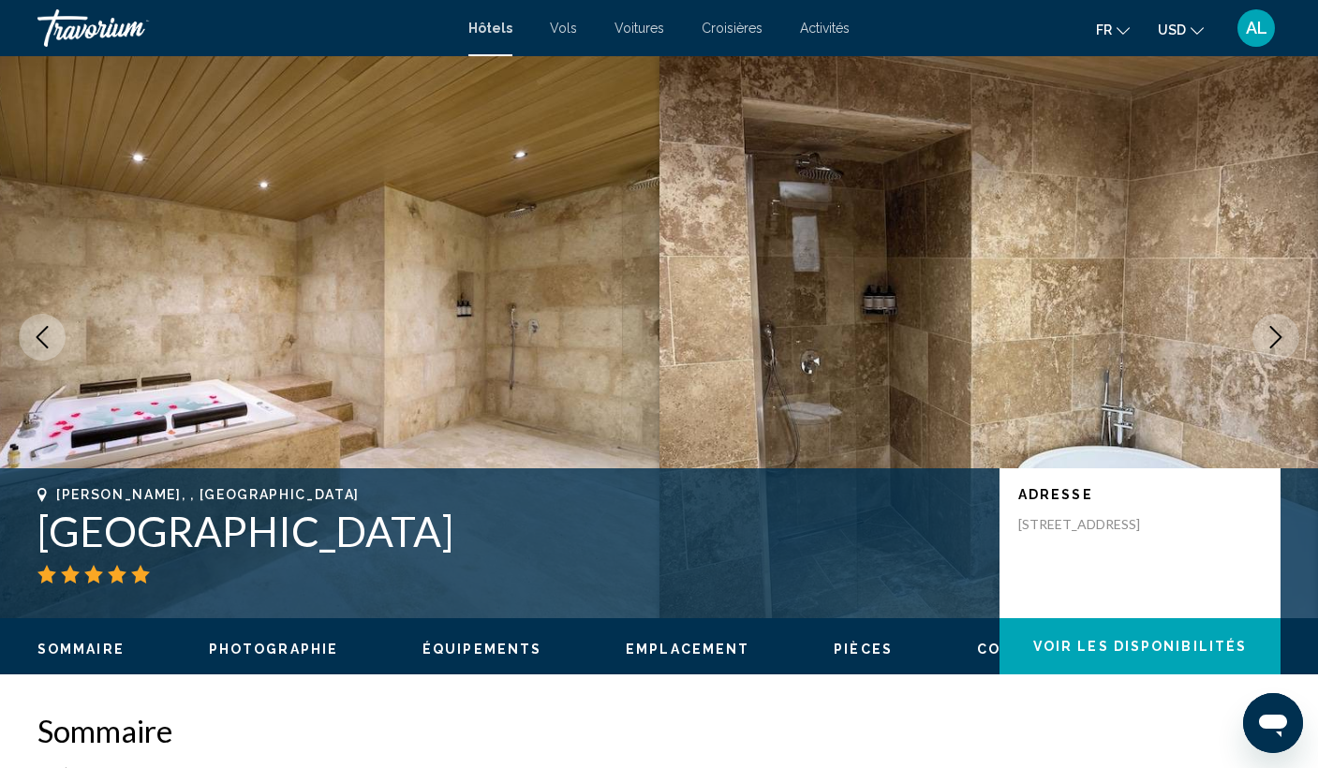
click at [1280, 347] on icon "Next image" at bounding box center [1275, 337] width 22 height 22
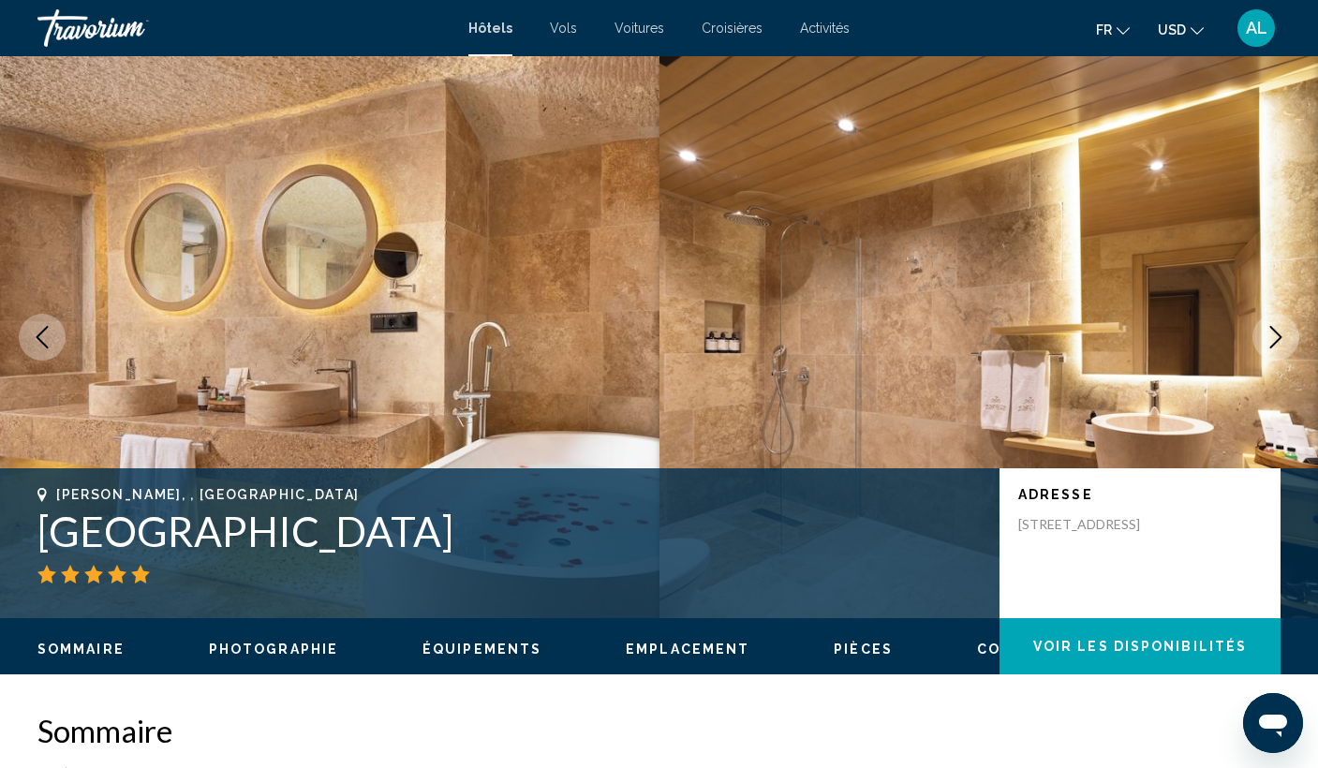
click at [1280, 347] on icon "Next image" at bounding box center [1275, 337] width 22 height 22
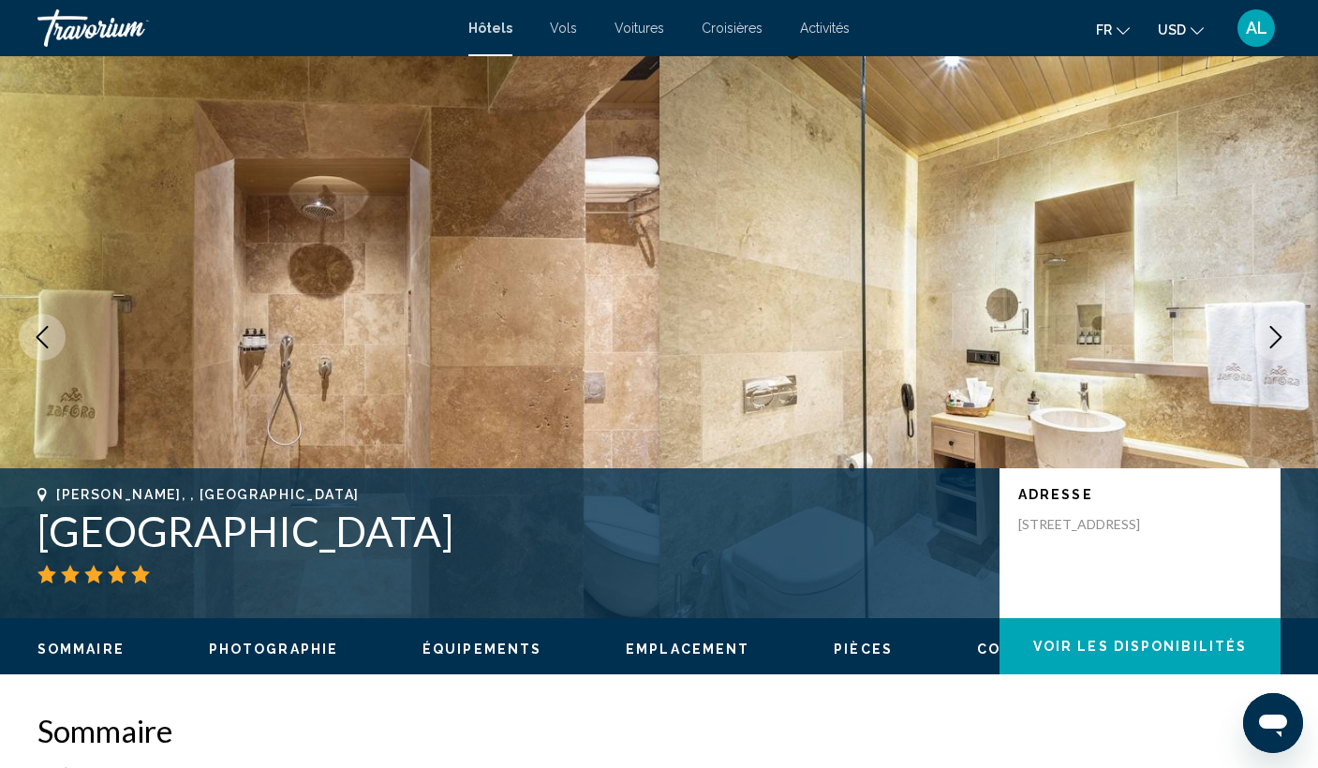
click at [1280, 347] on icon "Next image" at bounding box center [1275, 337] width 22 height 22
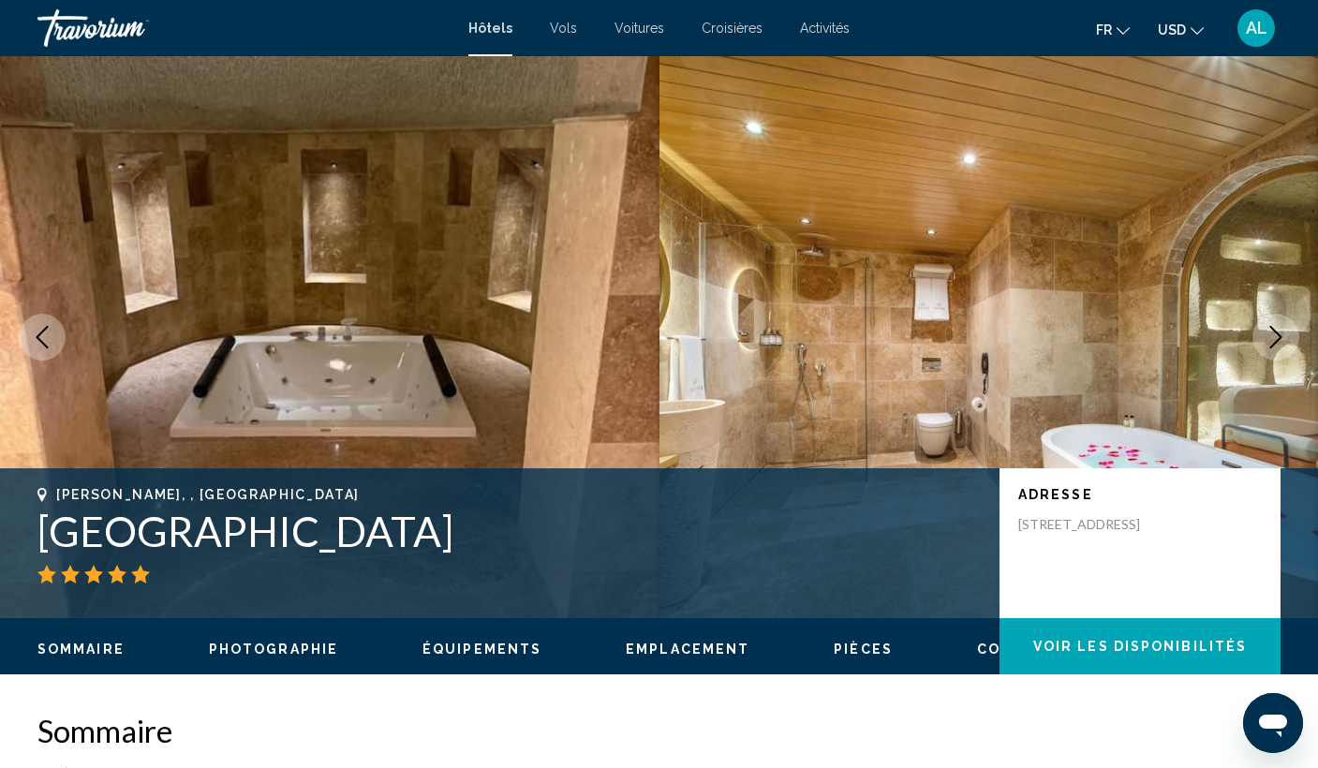
click at [1280, 347] on icon "Next image" at bounding box center [1275, 337] width 22 height 22
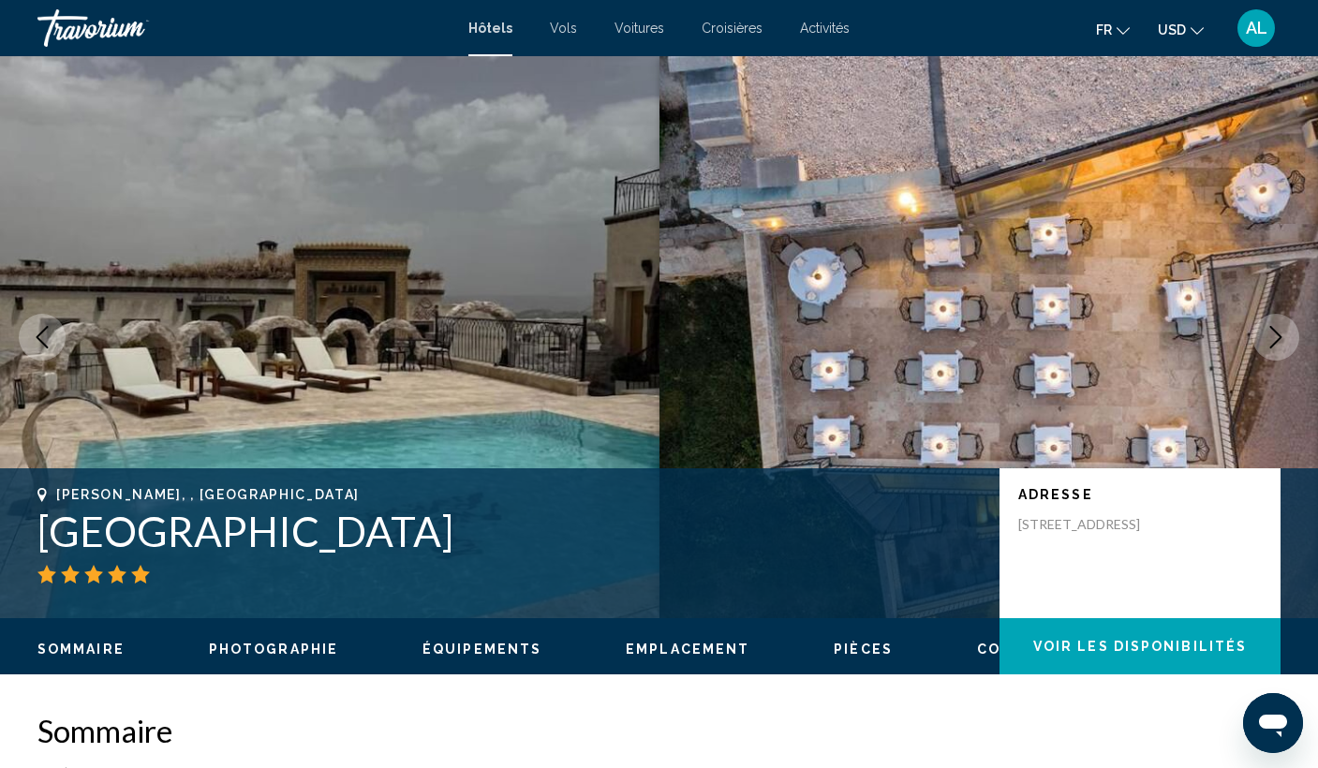
click at [1280, 347] on icon "Next image" at bounding box center [1275, 337] width 22 height 22
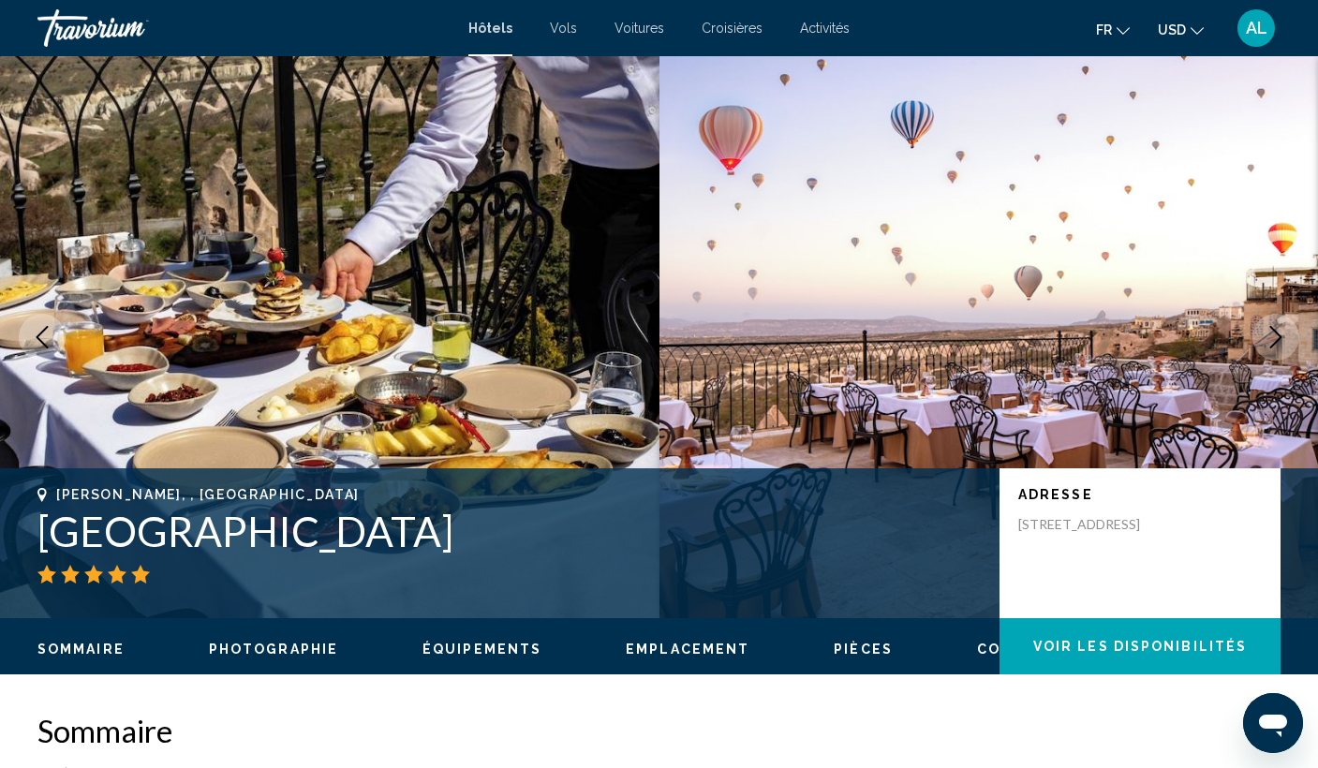
click at [1280, 347] on icon "Next image" at bounding box center [1275, 337] width 22 height 22
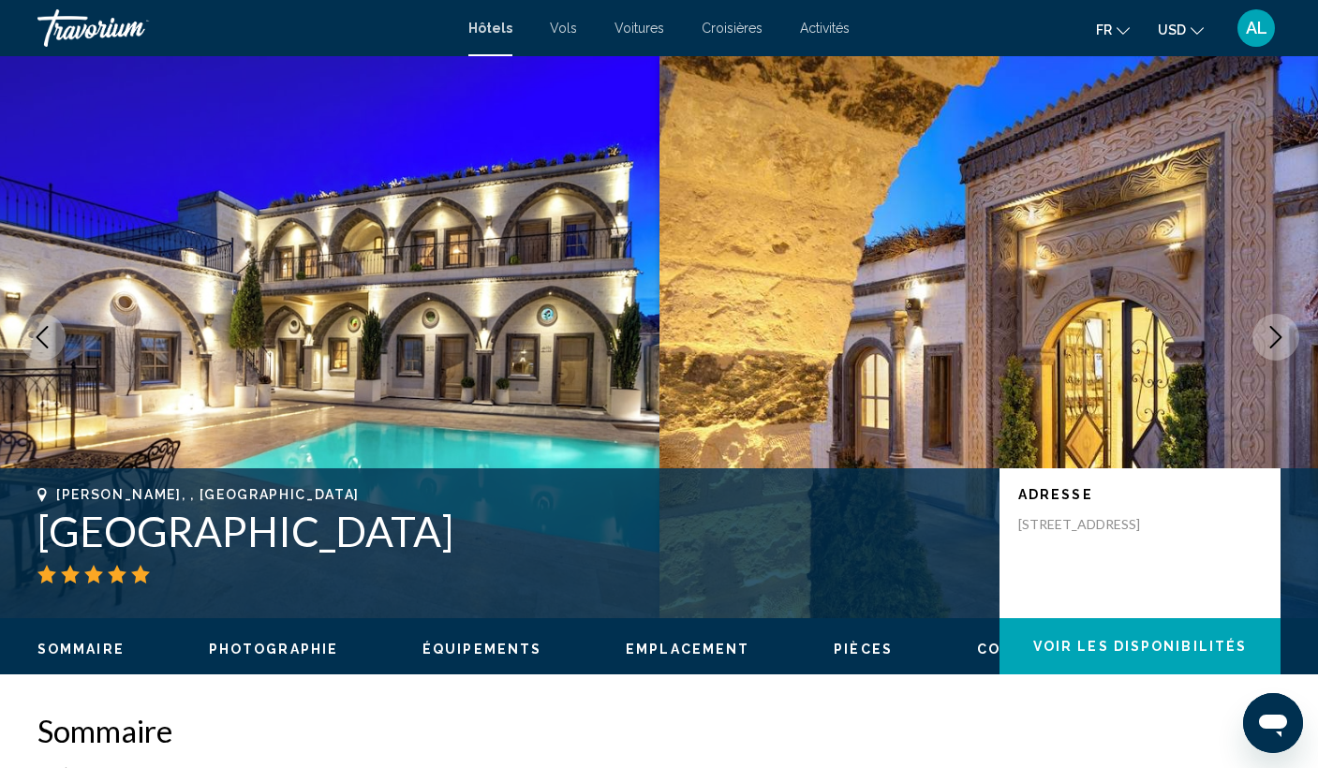
click at [1280, 347] on icon "Next image" at bounding box center [1275, 337] width 22 height 22
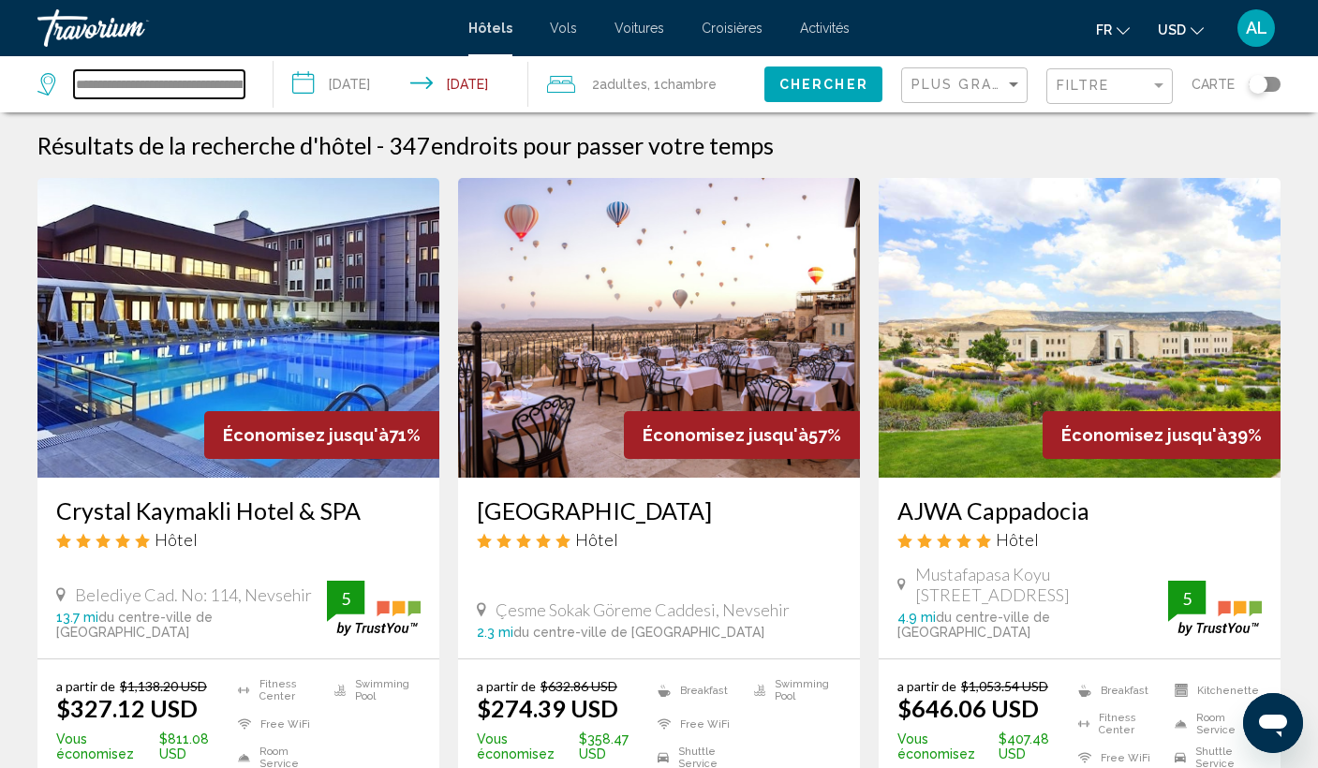
click at [201, 93] on input "**********" at bounding box center [159, 84] width 170 height 28
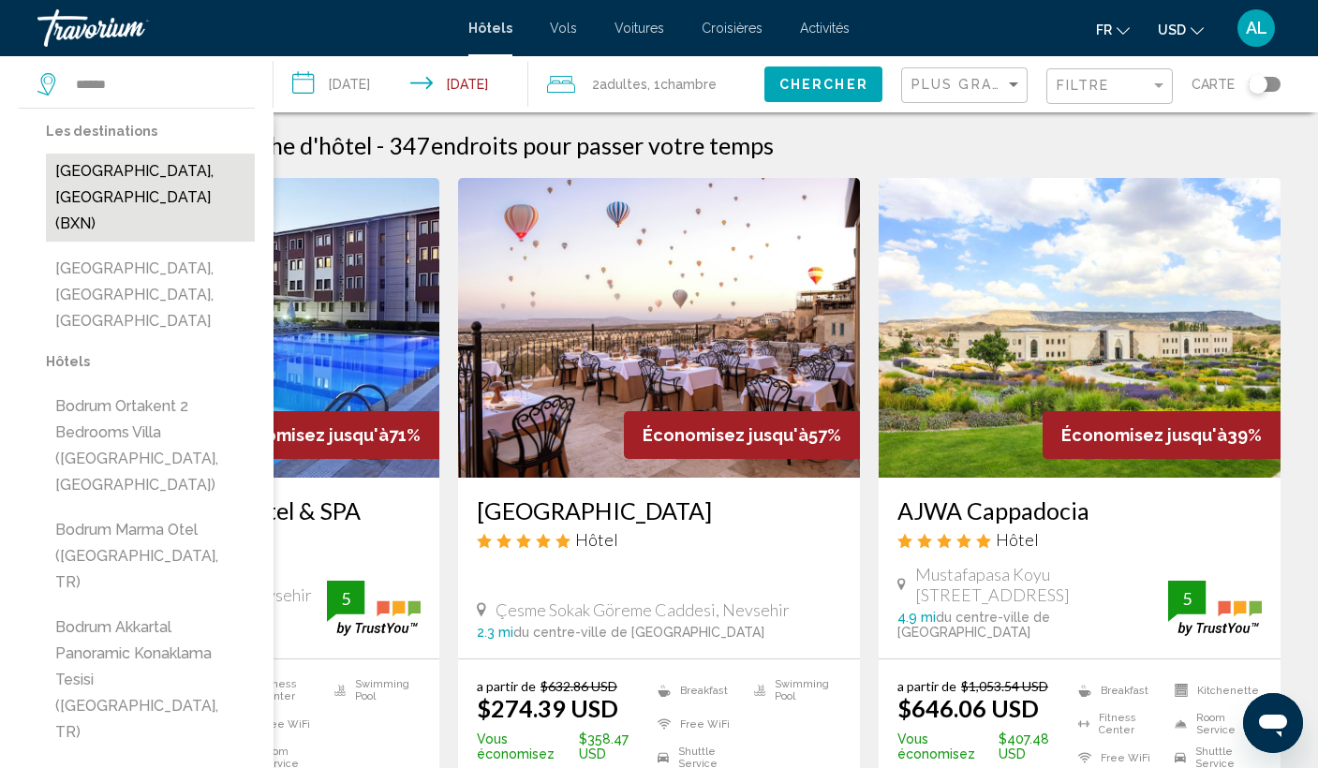
click at [184, 155] on button "[GEOGRAPHIC_DATA], [GEOGRAPHIC_DATA] (BXN)" at bounding box center [150, 198] width 209 height 88
type input "**********"
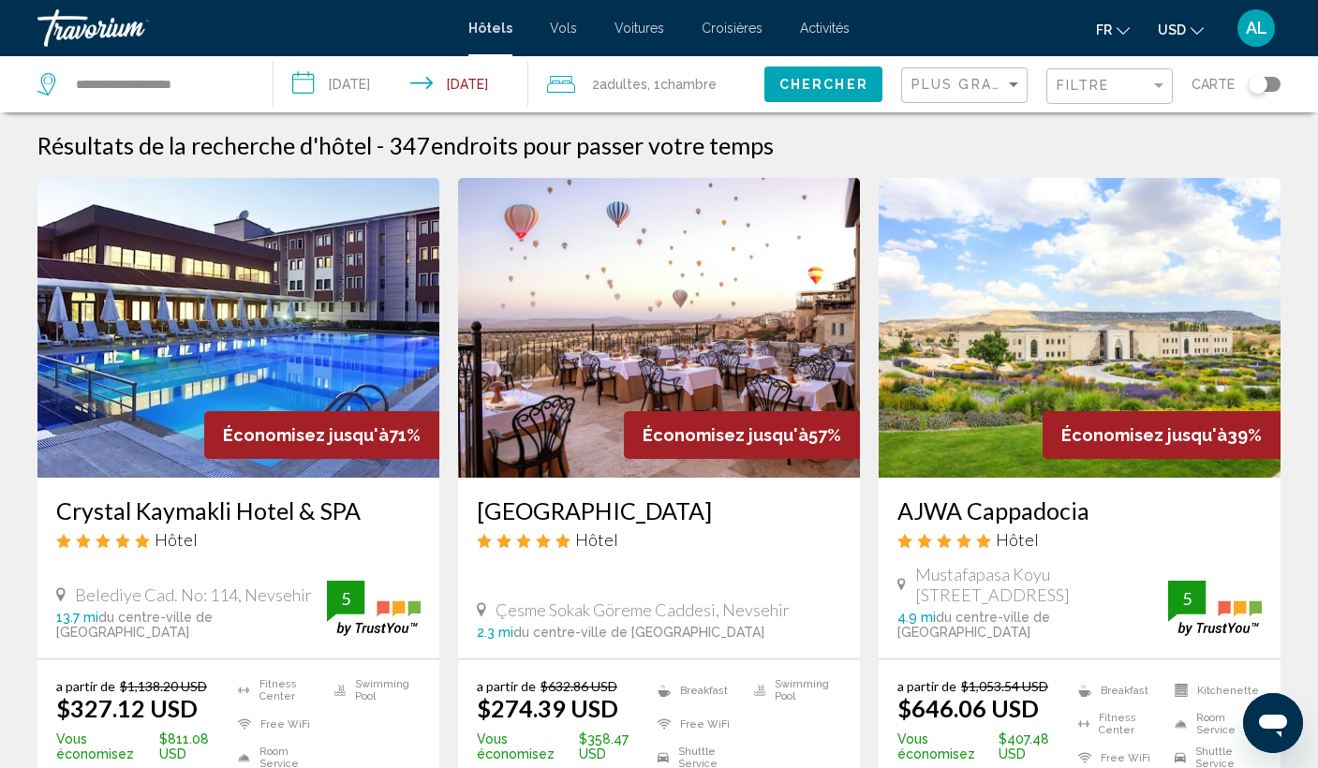
click at [316, 71] on input "**********" at bounding box center [404, 87] width 262 height 62
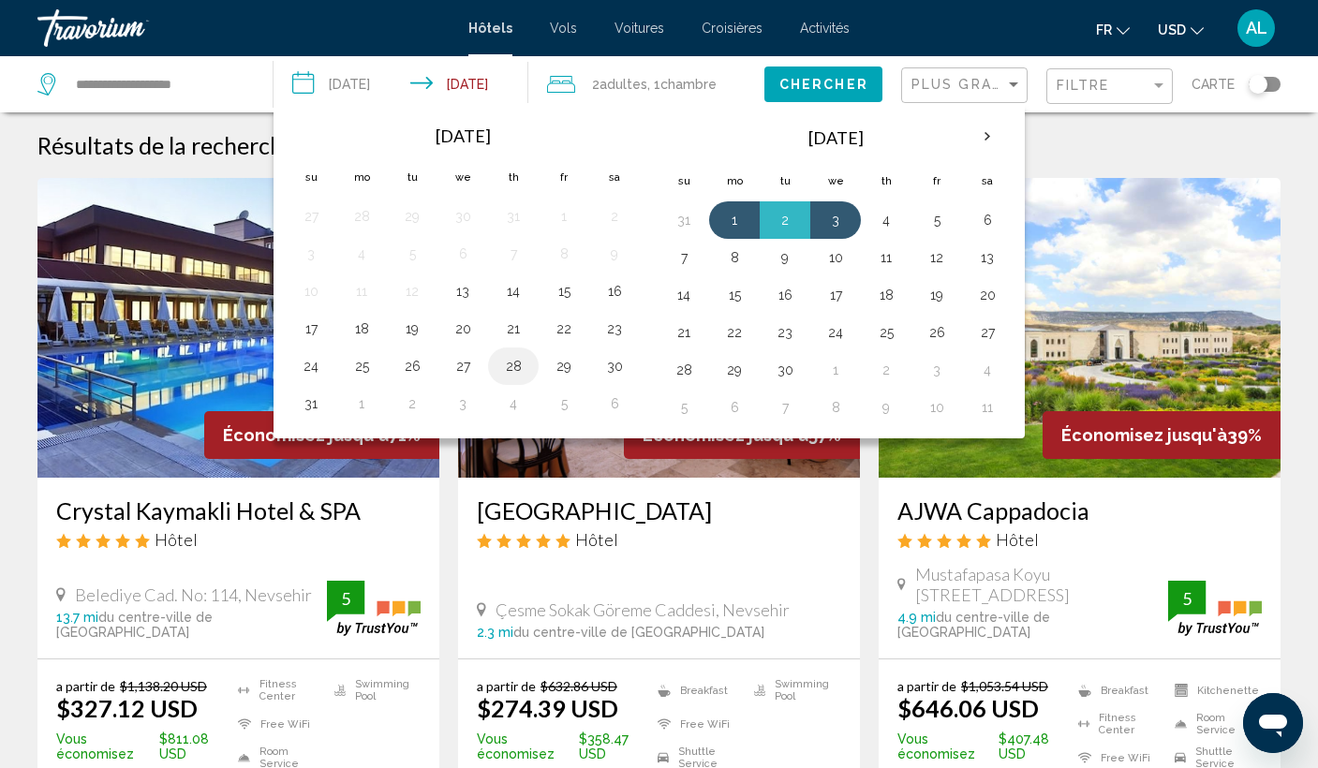
click at [519, 359] on button "28" at bounding box center [513, 366] width 30 height 26
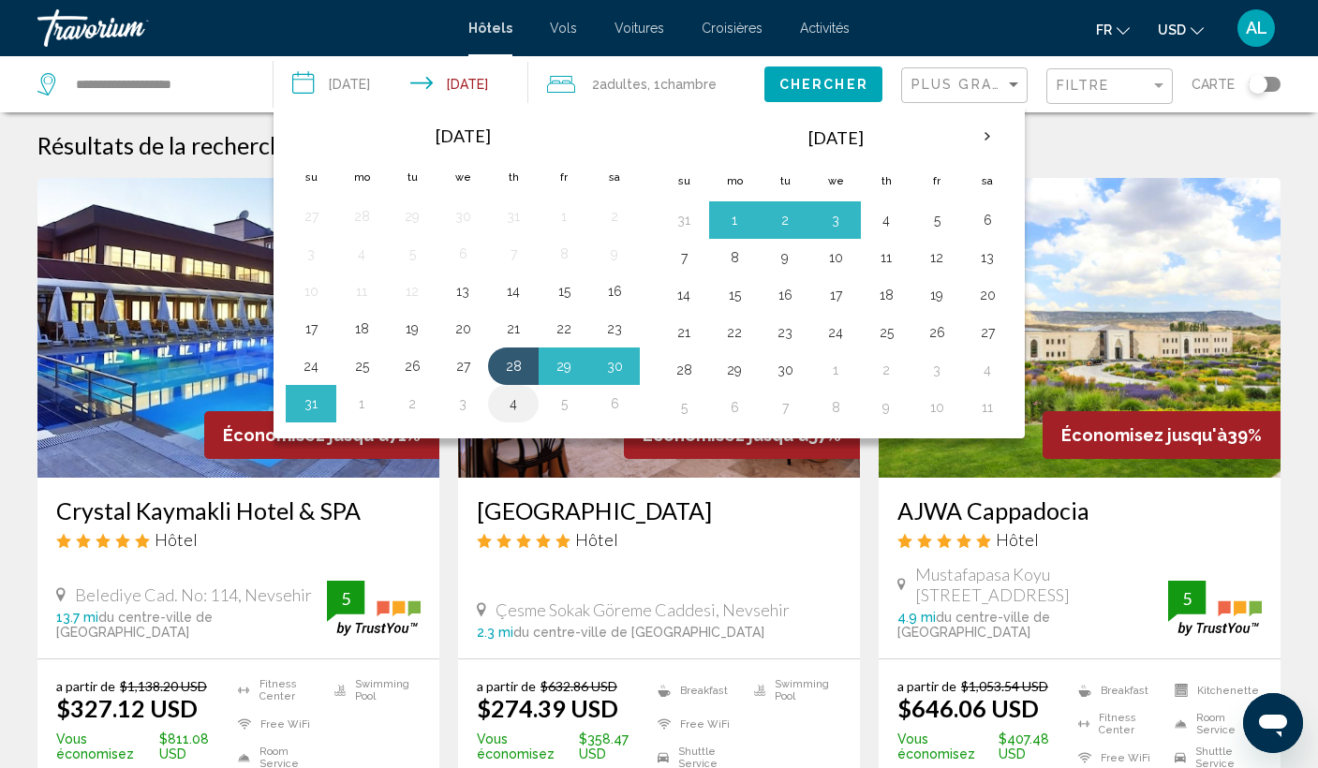
click at [521, 404] on button "4" at bounding box center [513, 404] width 30 height 26
type input "**********"
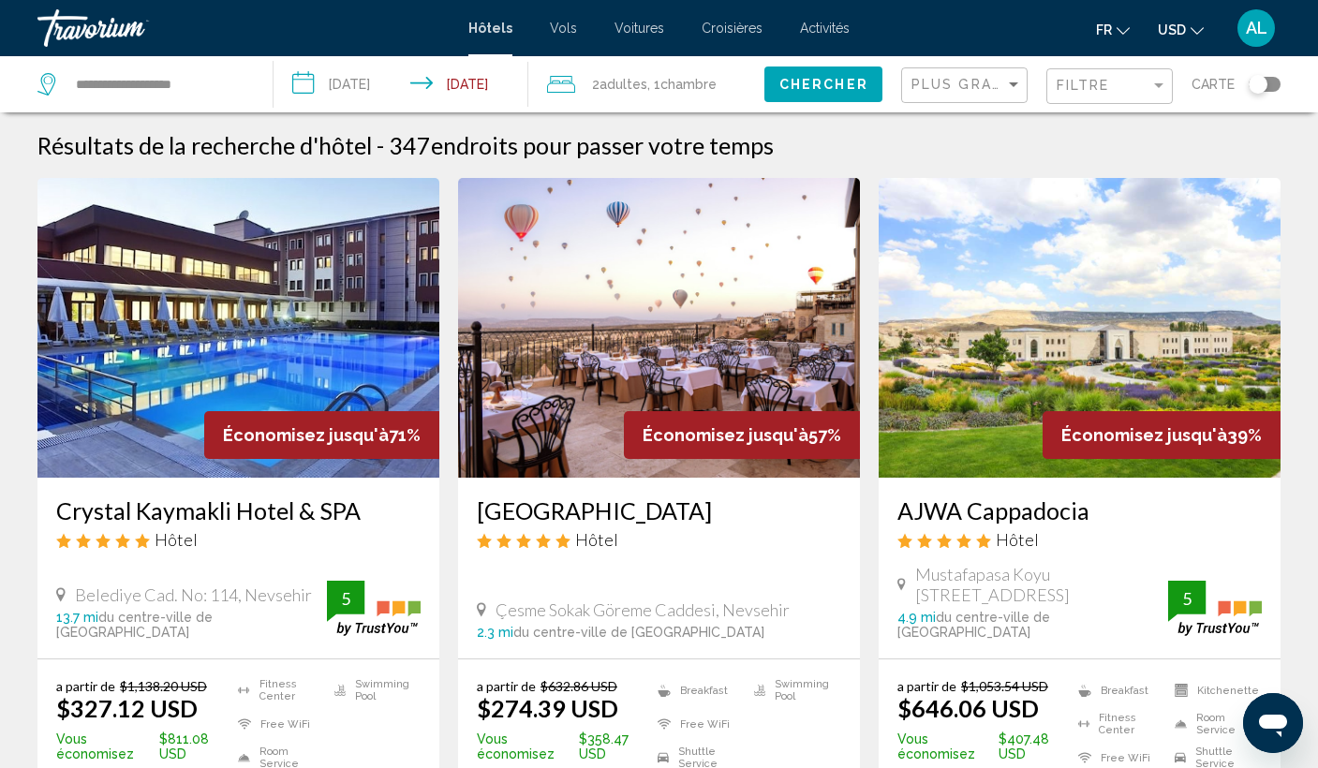
click at [802, 90] on span "Chercher" at bounding box center [823, 85] width 89 height 15
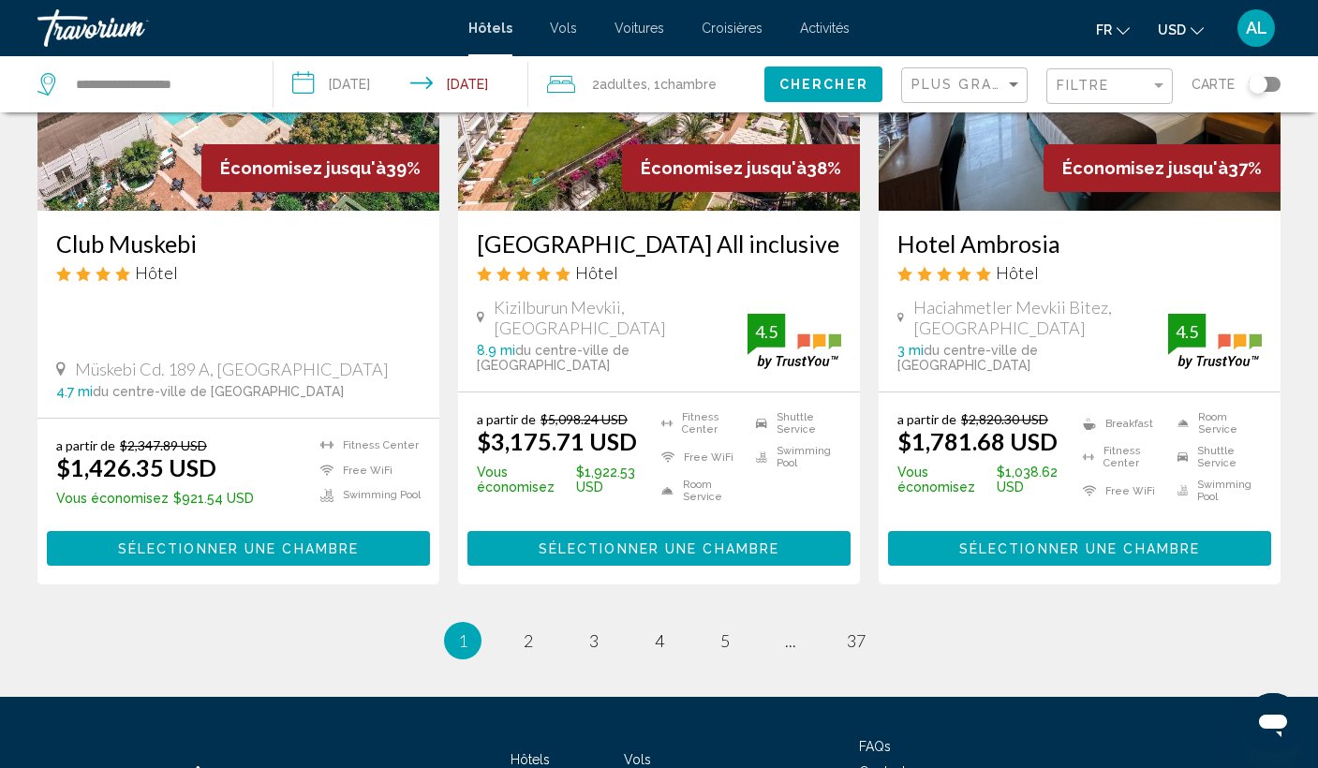
scroll to position [2432, 0]
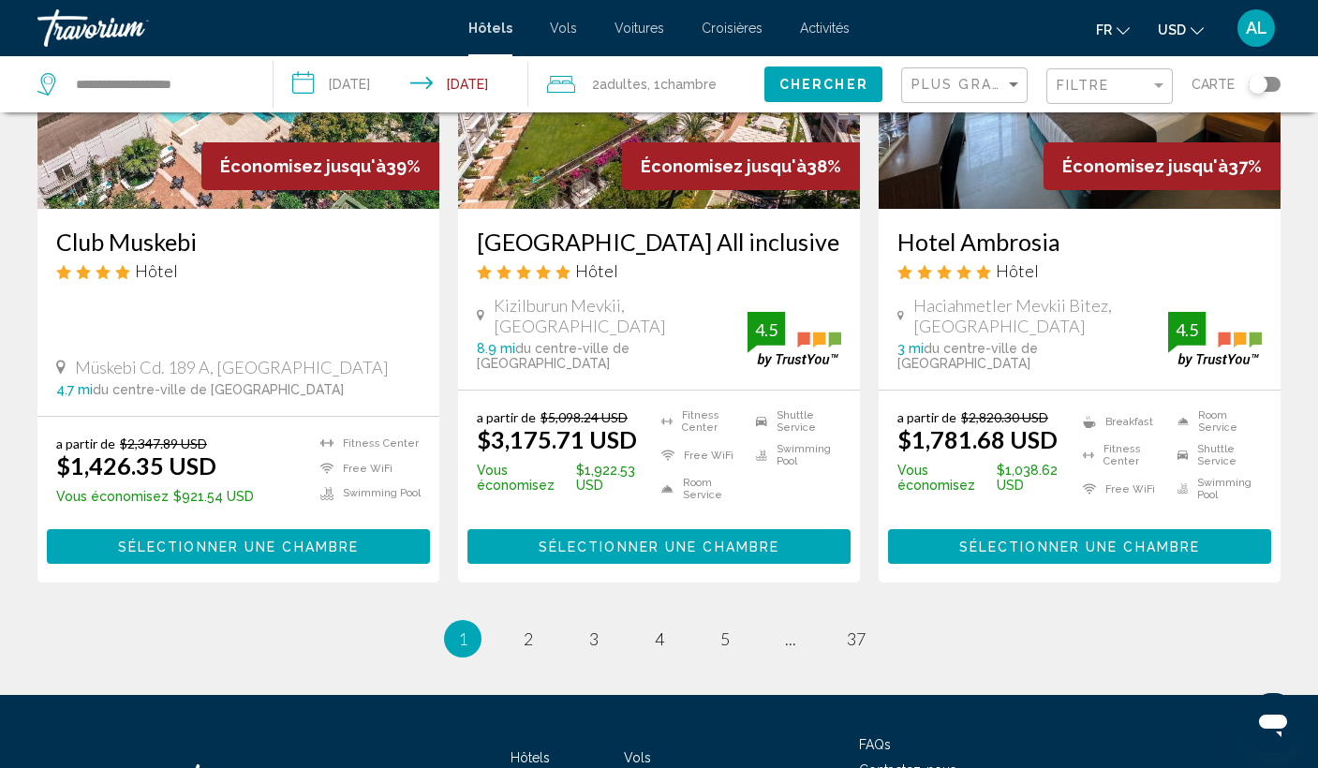
click at [545, 620] on li "page 2" at bounding box center [527, 638] width 37 height 37
click at [541, 623] on link "page 2" at bounding box center [527, 639] width 33 height 33
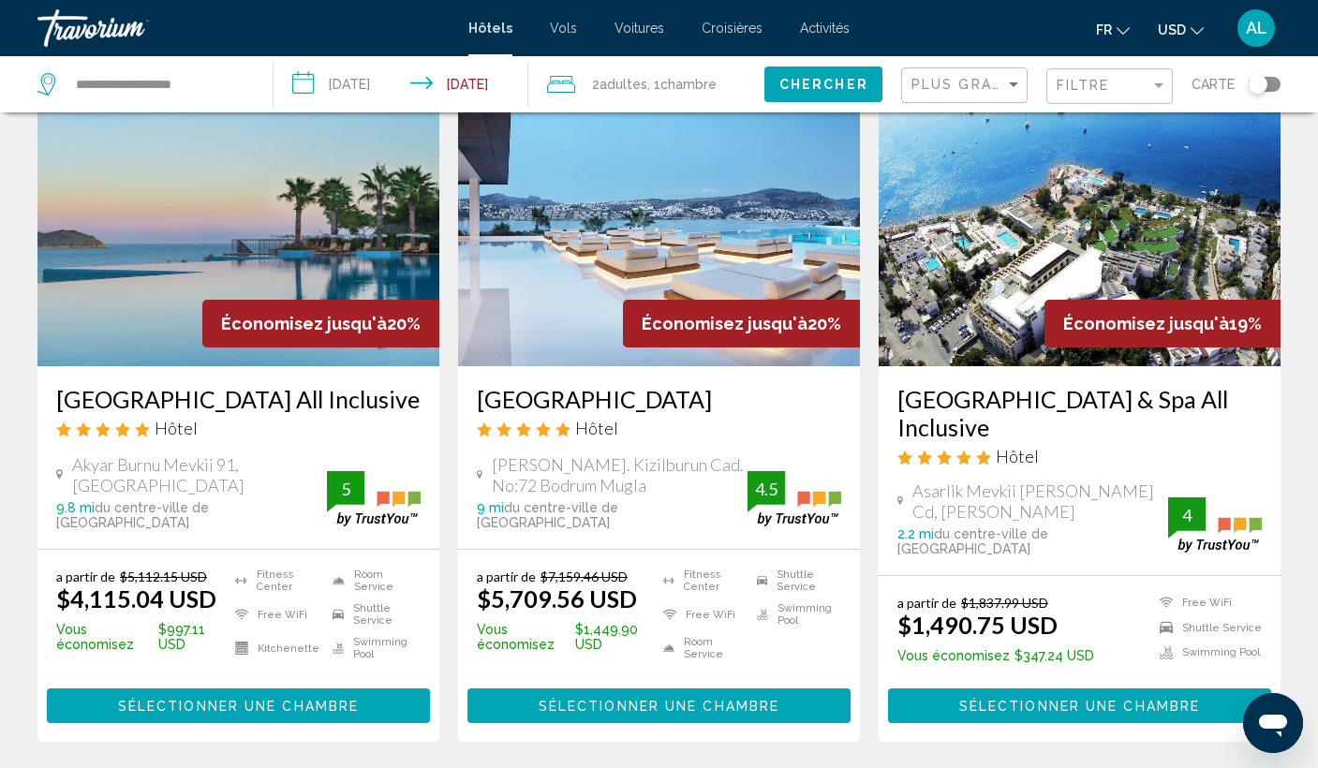
scroll to position [2526, 0]
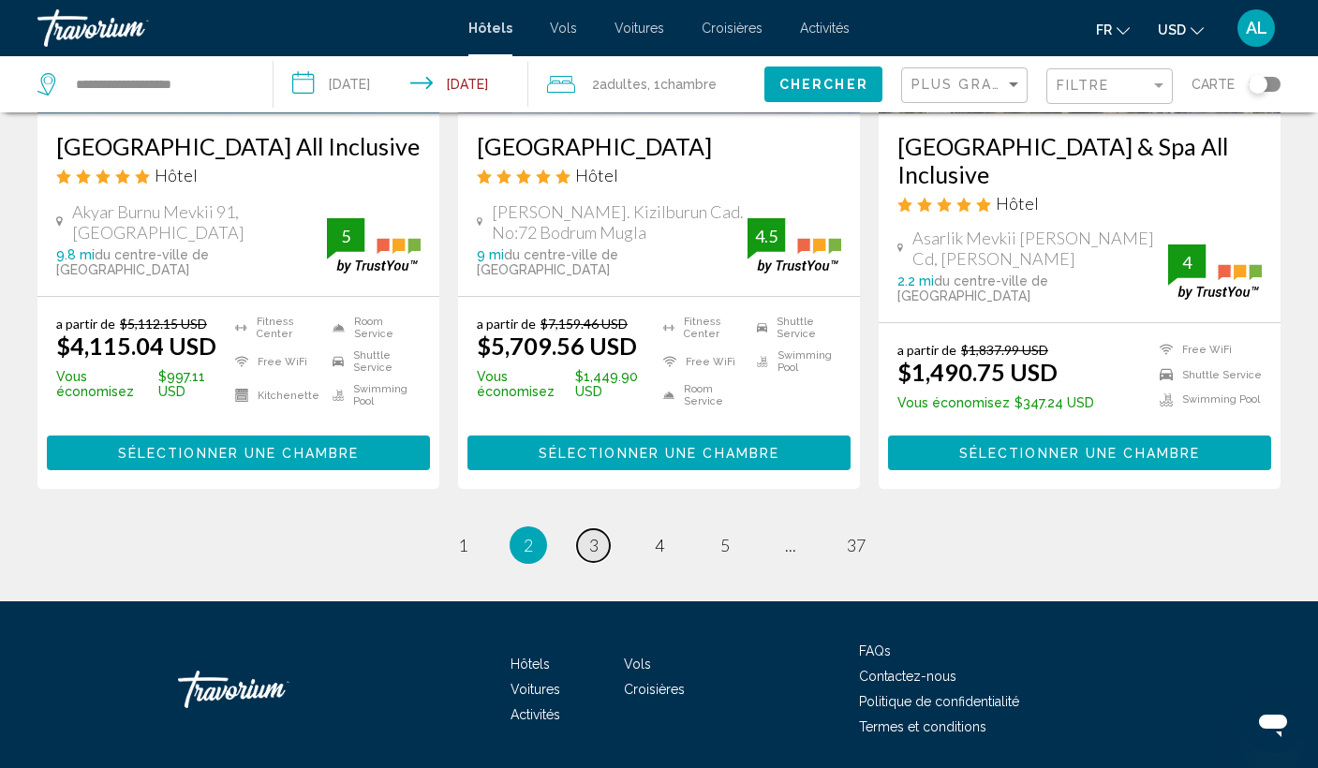
click at [586, 529] on link "page 3" at bounding box center [593, 545] width 33 height 33
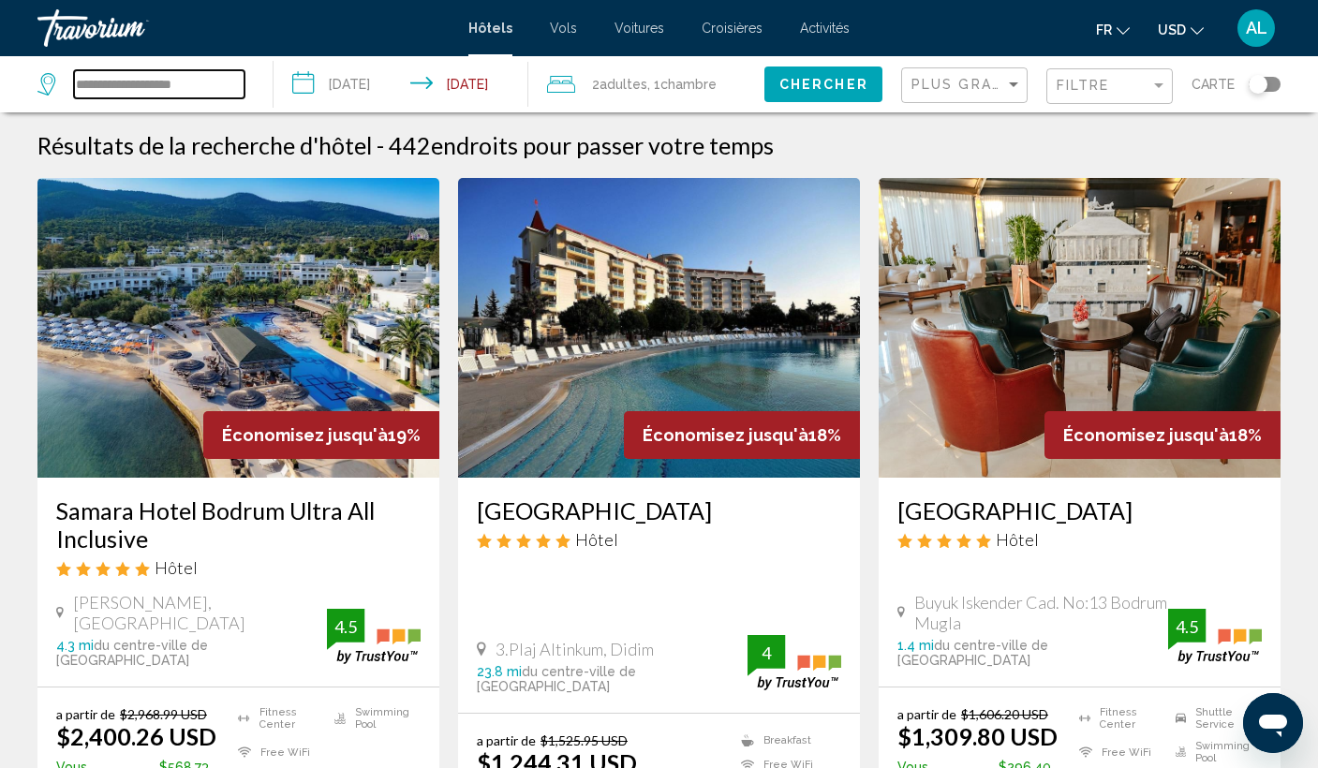
click at [138, 81] on input "**********" at bounding box center [159, 84] width 170 height 28
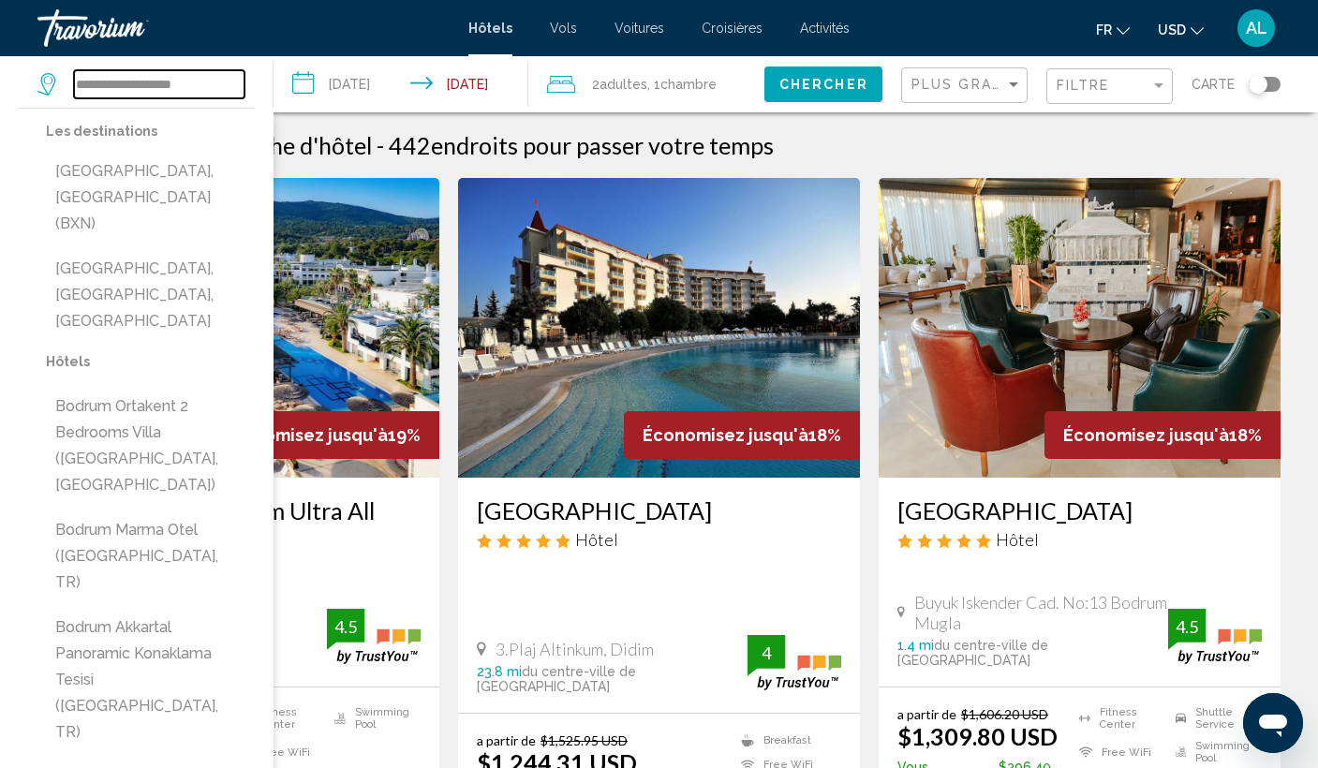
click at [138, 81] on input "**********" at bounding box center [159, 84] width 170 height 28
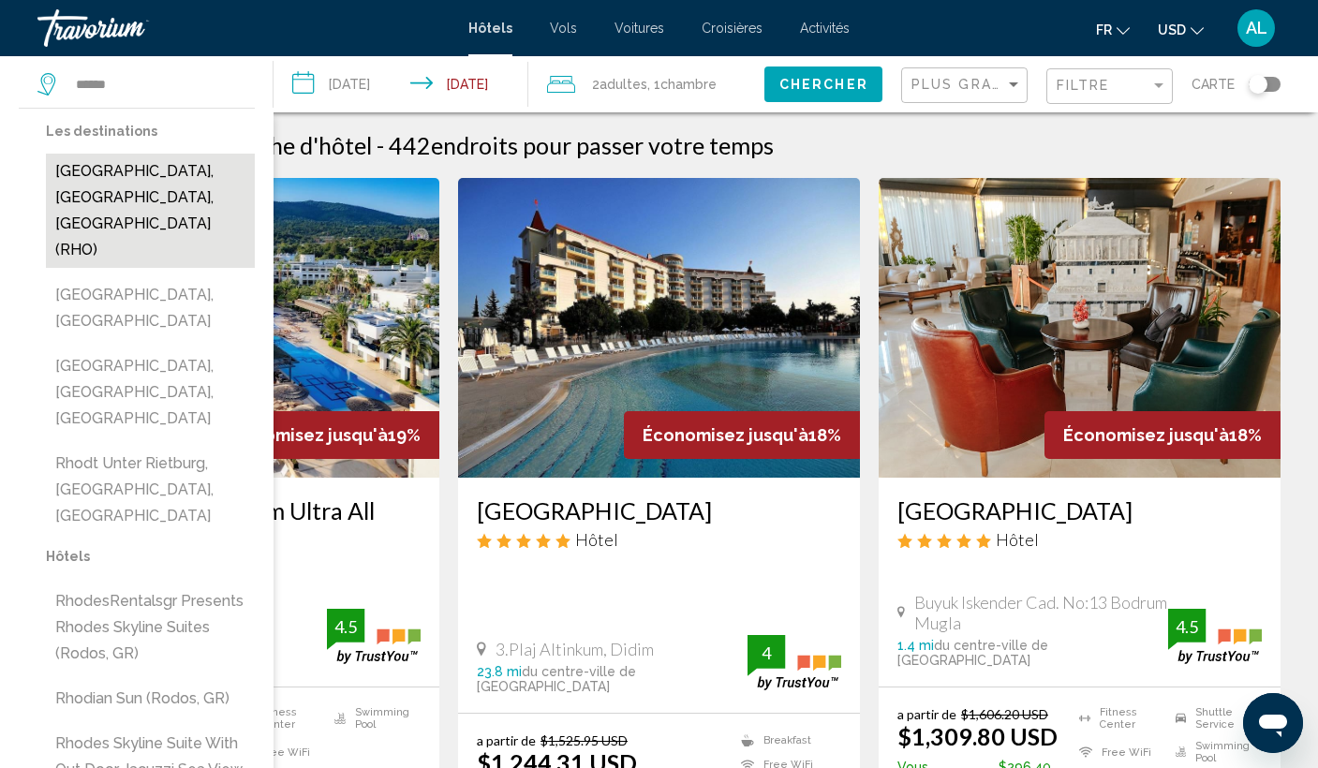
drag, startPoint x: 143, startPoint y: 111, endPoint x: 129, endPoint y: 180, distance: 70.7
click at [129, 180] on button "[GEOGRAPHIC_DATA], [GEOGRAPHIC_DATA], [GEOGRAPHIC_DATA] (RHO)" at bounding box center [150, 211] width 209 height 114
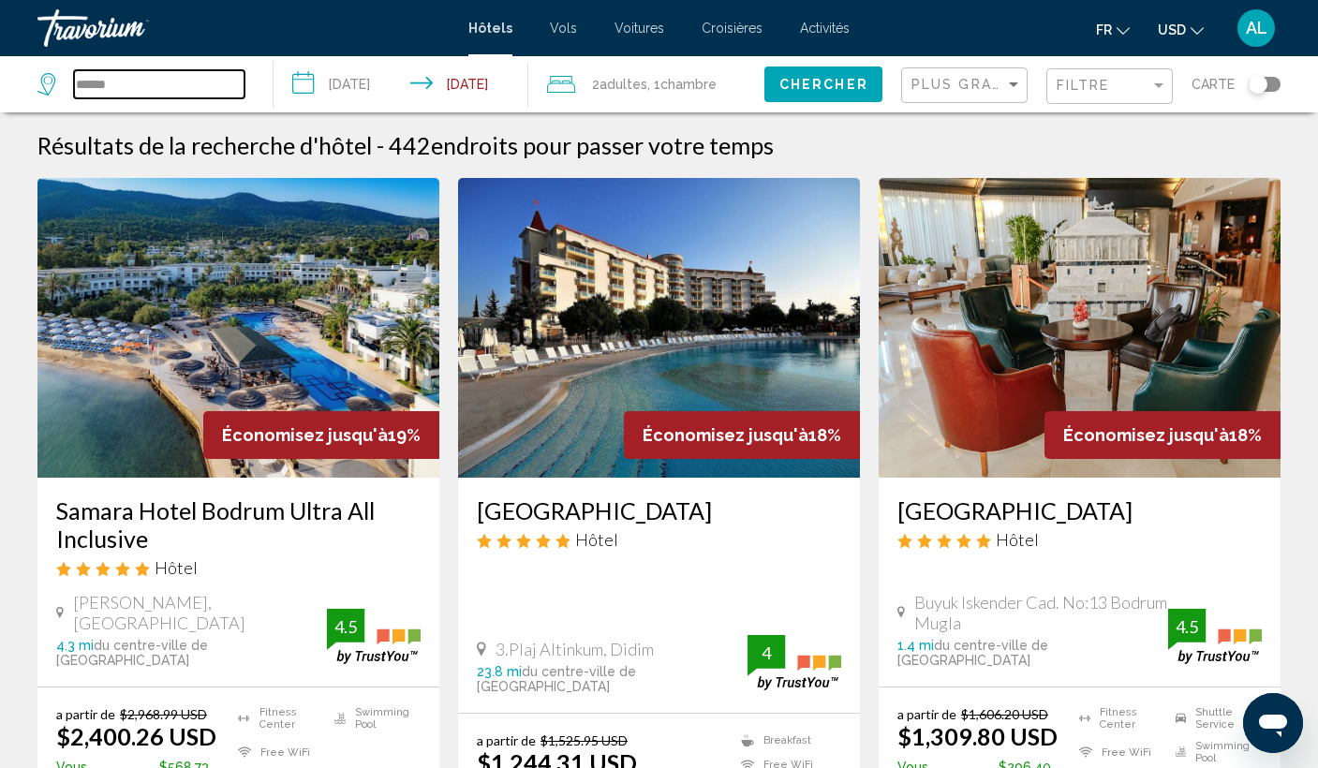
type input "**********"
click at [821, 91] on span "Chercher" at bounding box center [823, 85] width 89 height 15
